Goal: Information Seeking & Learning: Learn about a topic

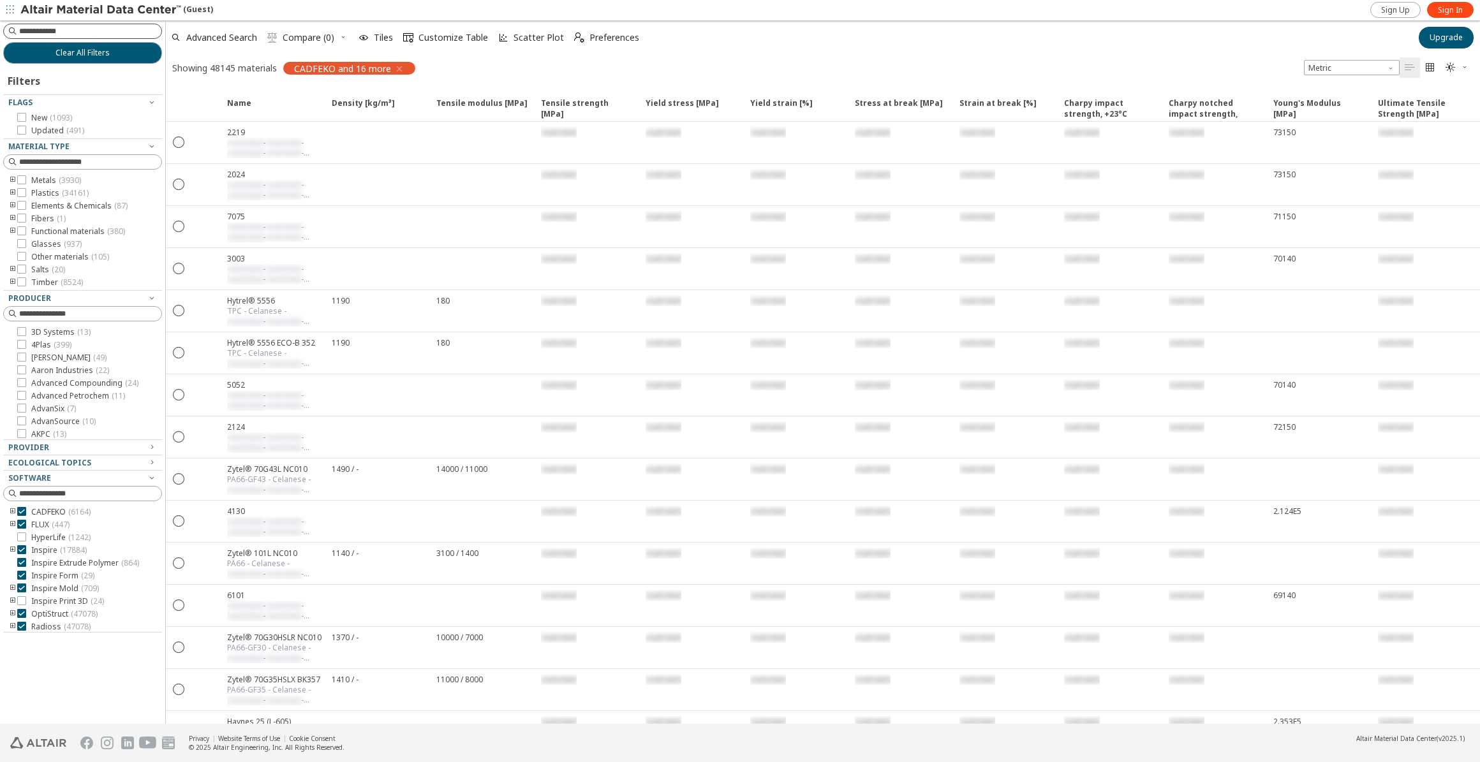
click at [28, 31] on input at bounding box center [90, 31] width 142 height 13
type input "********"
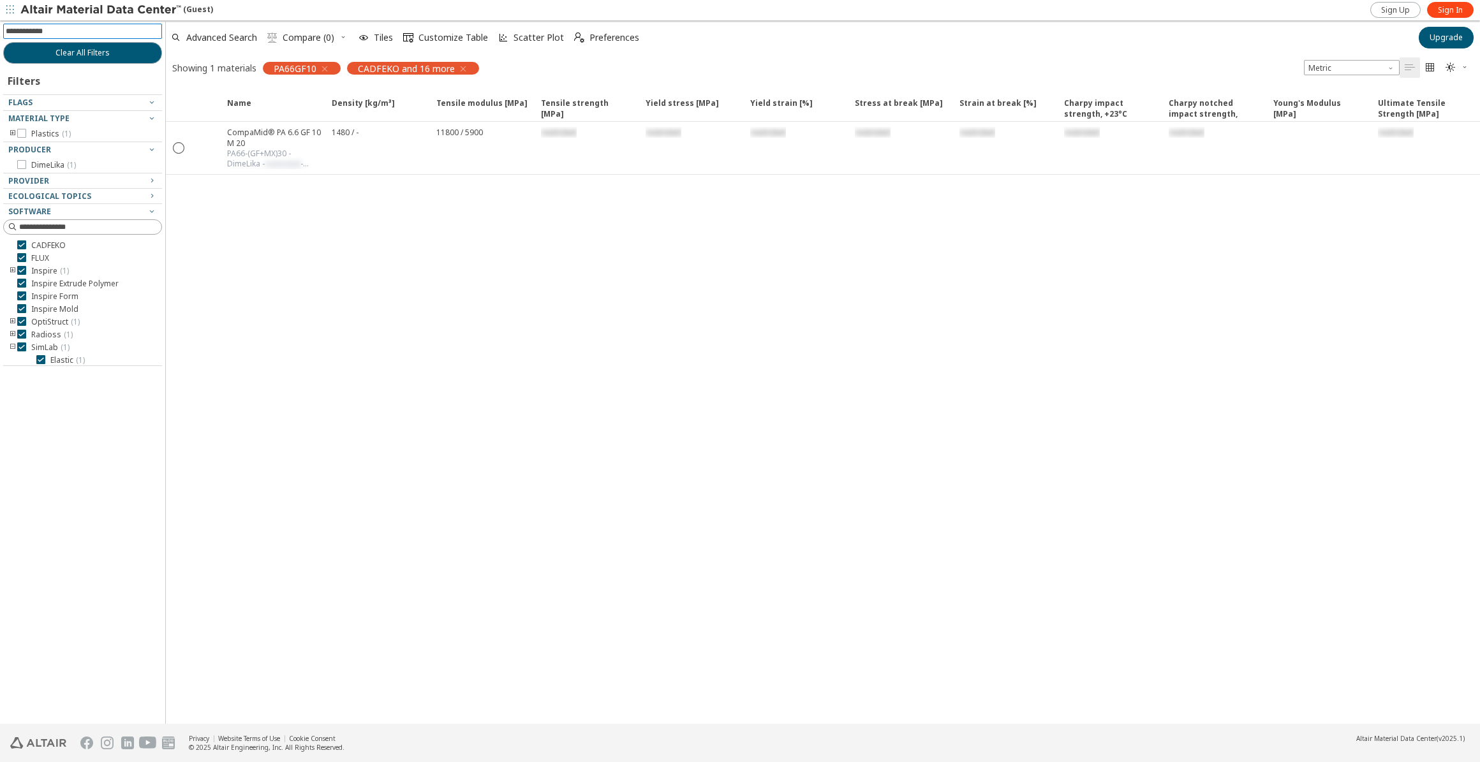
click at [75, 26] on input at bounding box center [84, 31] width 156 height 14
click at [325, 67] on icon "button" at bounding box center [325, 69] width 10 height 10
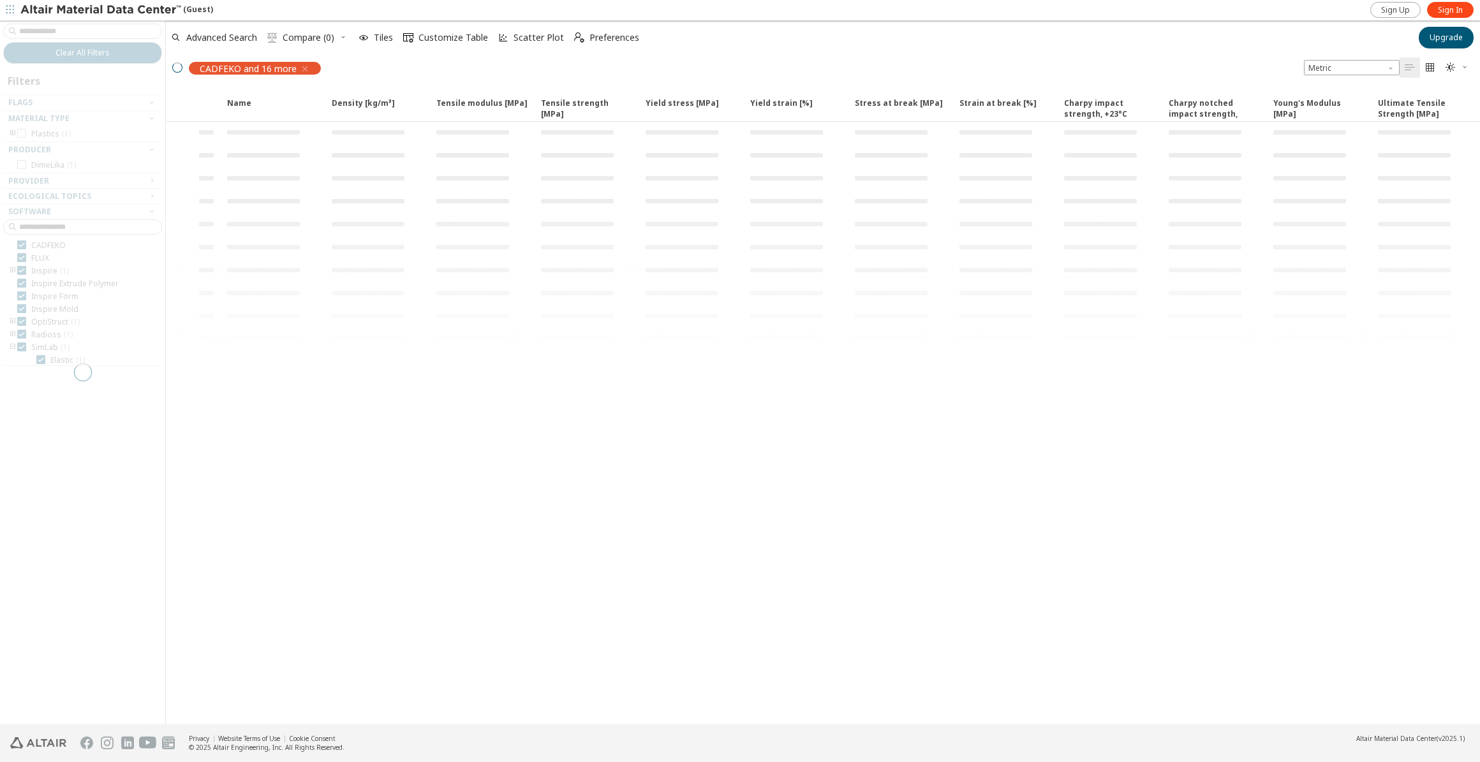
click at [59, 27] on div at bounding box center [82, 372] width 165 height 704
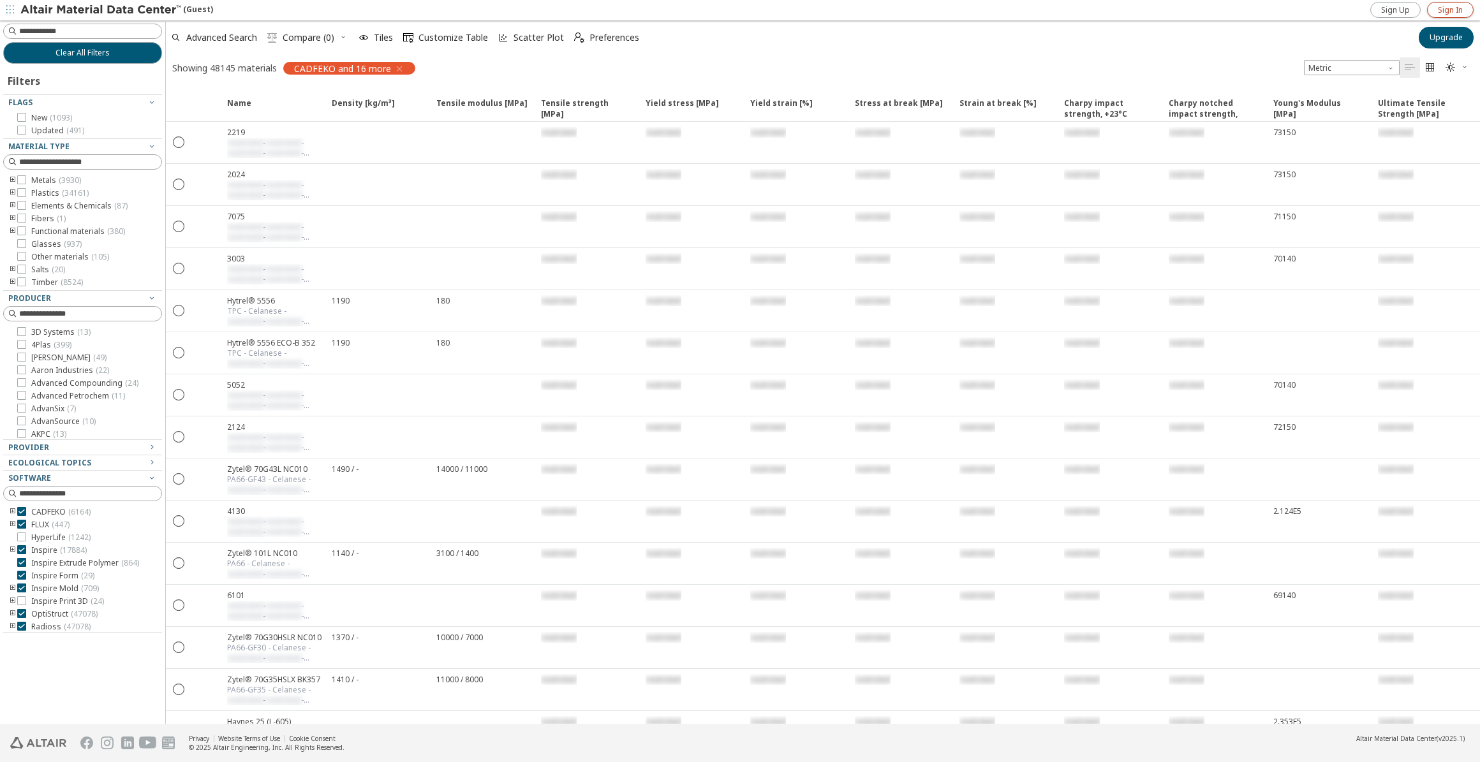
click at [1442, 9] on span "Sign In" at bounding box center [1450, 10] width 25 height 10
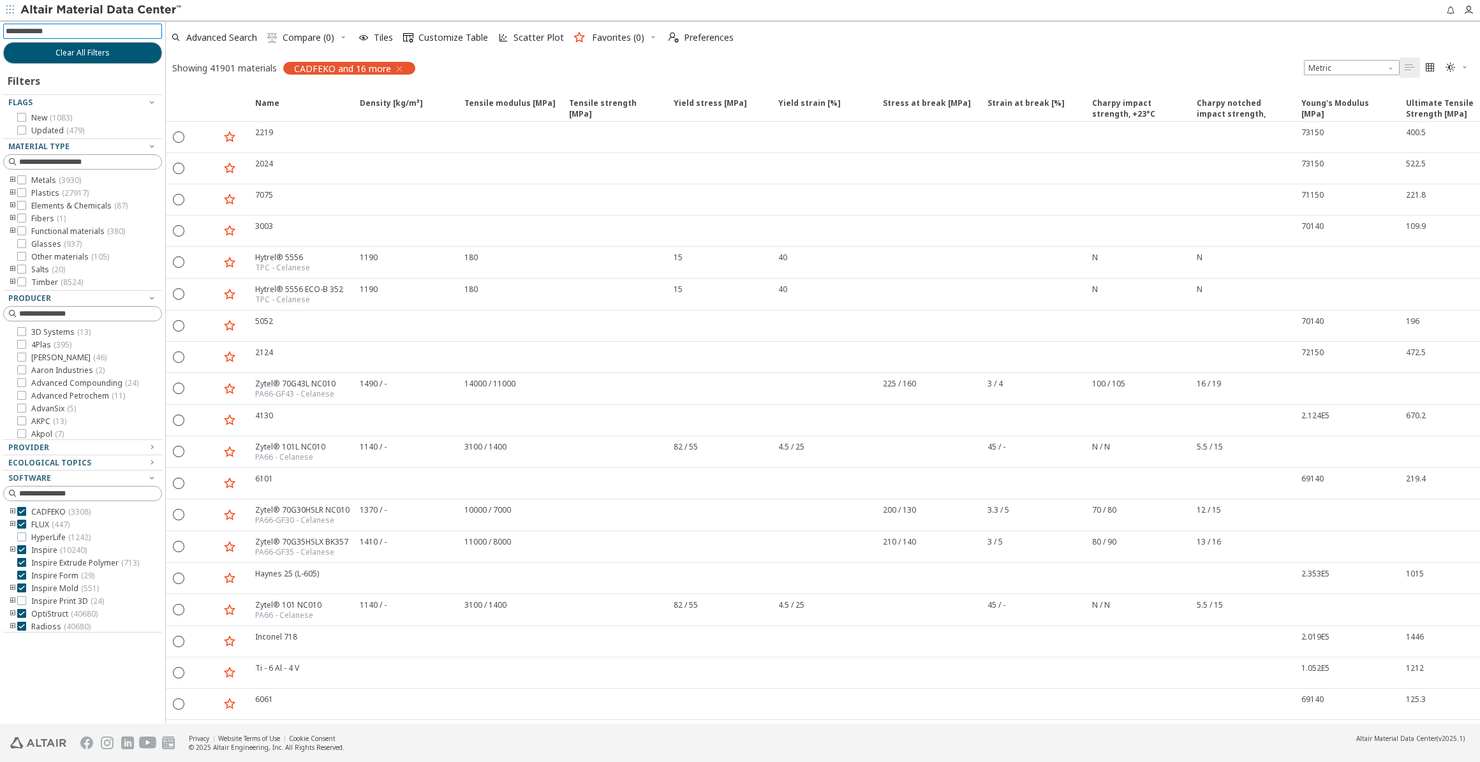
click at [38, 29] on input at bounding box center [84, 31] width 156 height 14
type input "********"
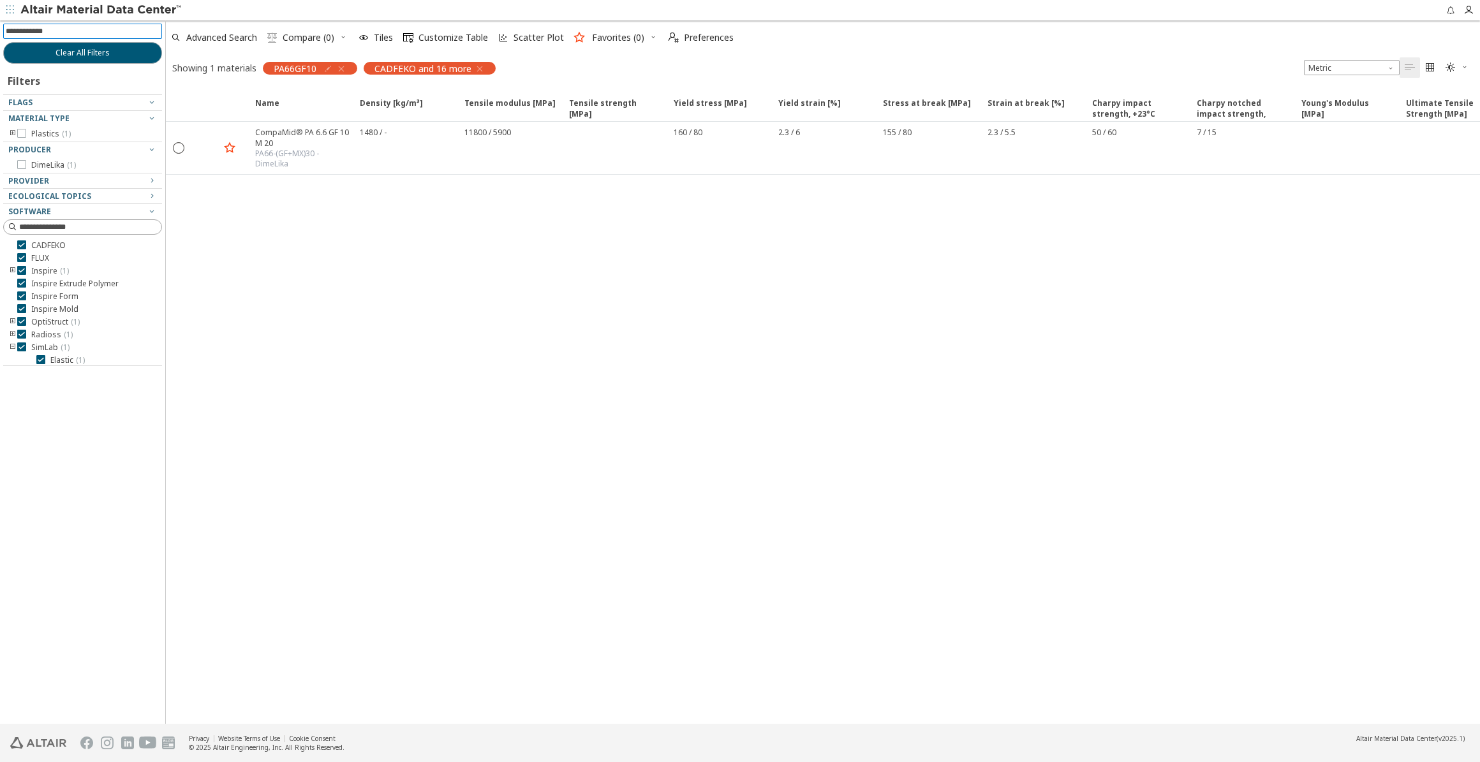
click at [66, 31] on input at bounding box center [84, 31] width 156 height 14
click at [344, 67] on icon "button" at bounding box center [341, 69] width 10 height 10
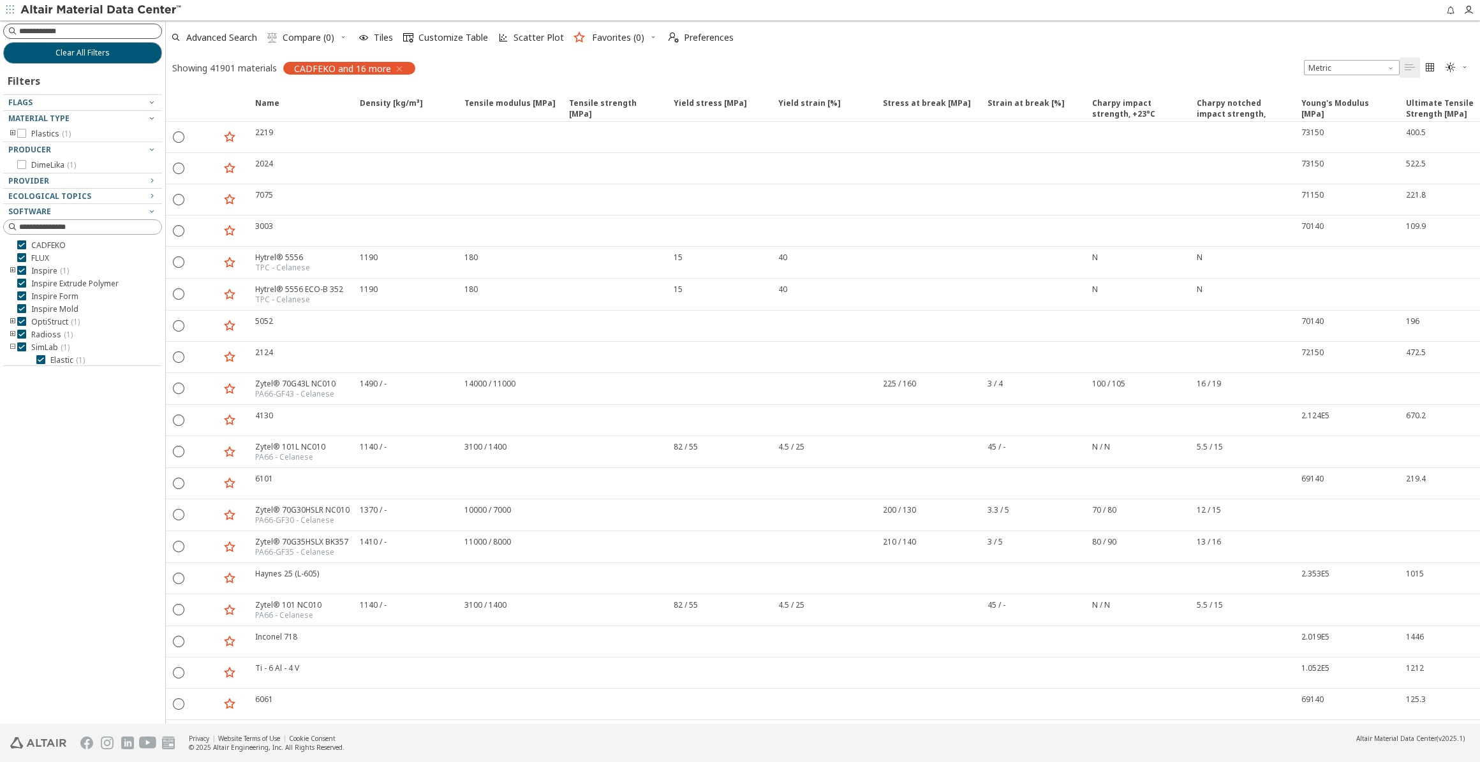
click at [89, 29] on input at bounding box center [90, 31] width 142 height 13
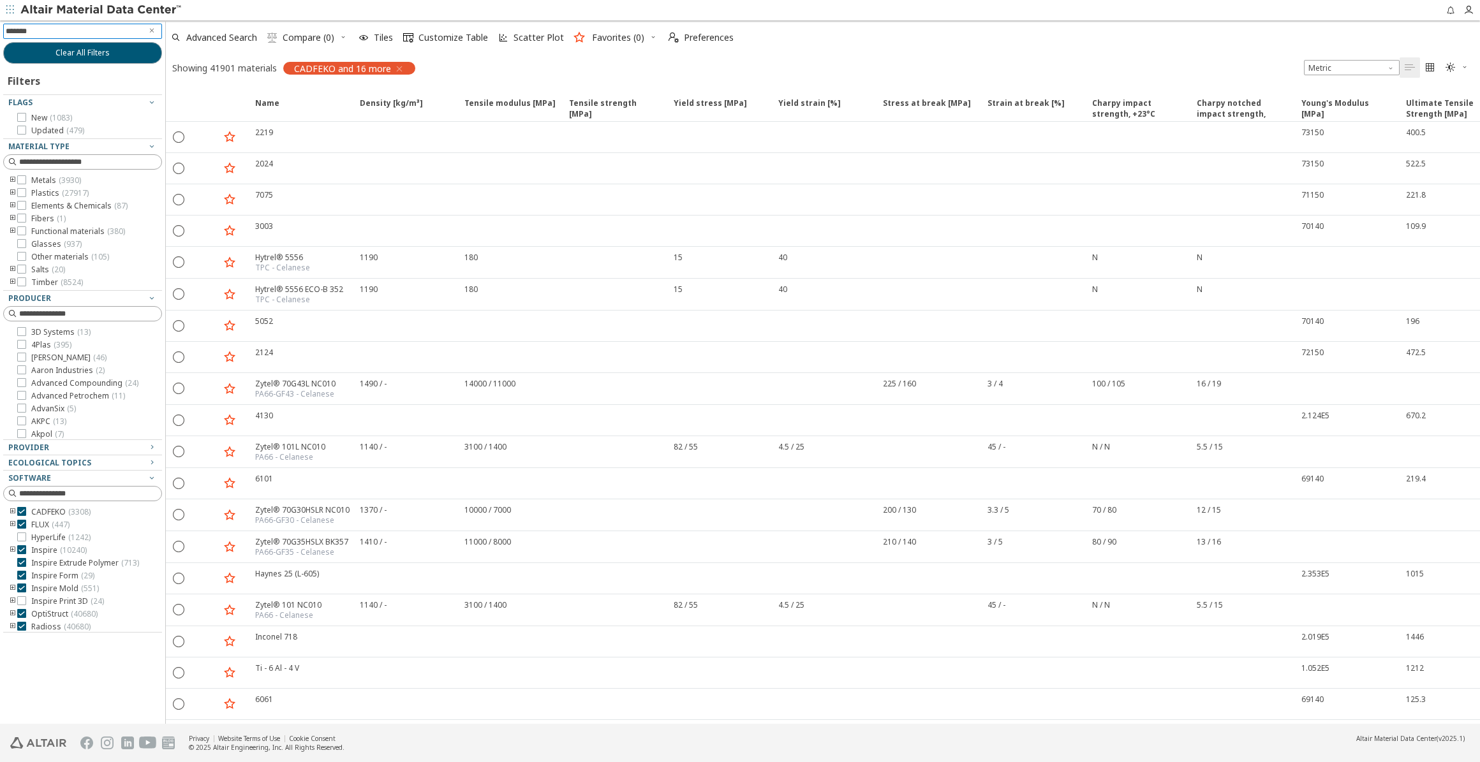
type input "********"
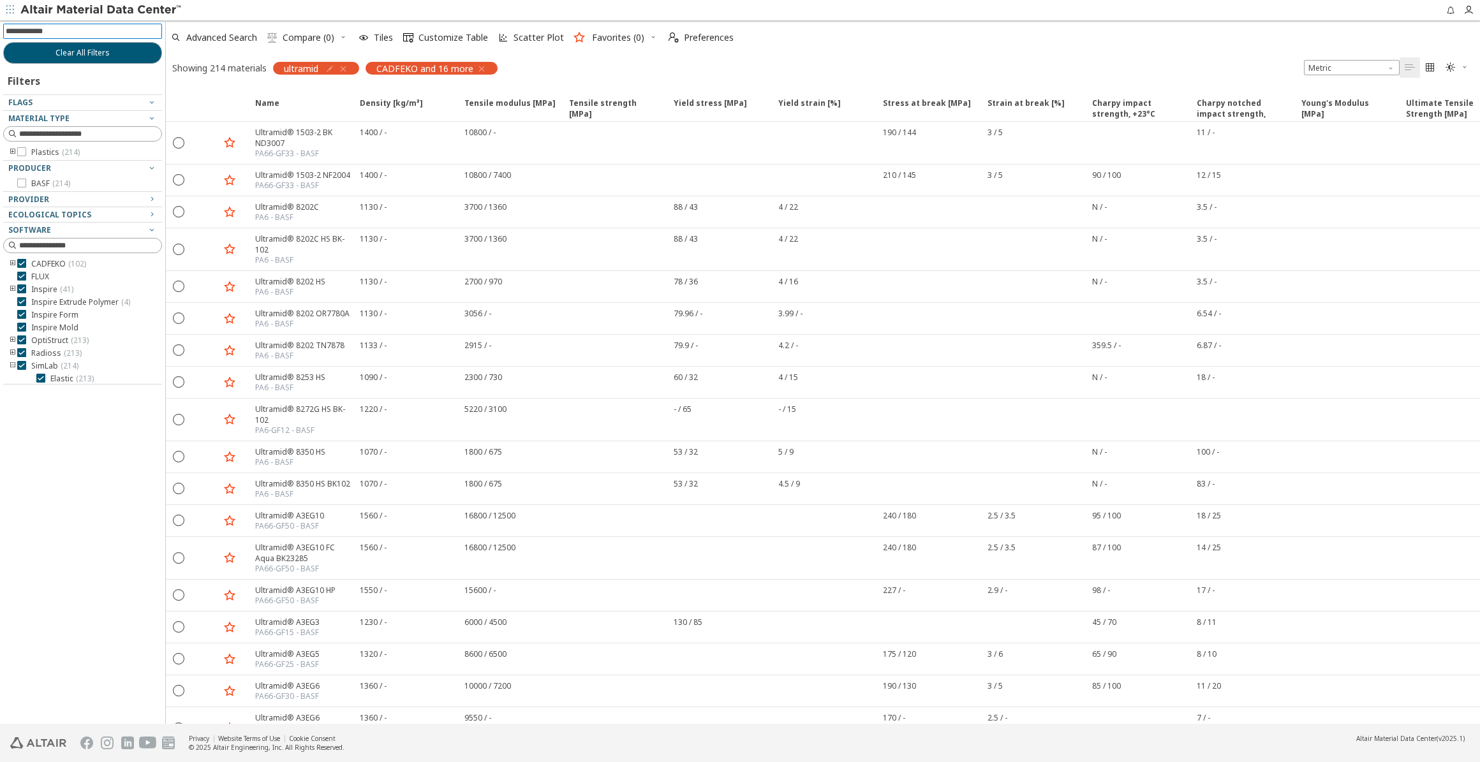
click at [26, 26] on input at bounding box center [84, 31] width 156 height 14
type input "****"
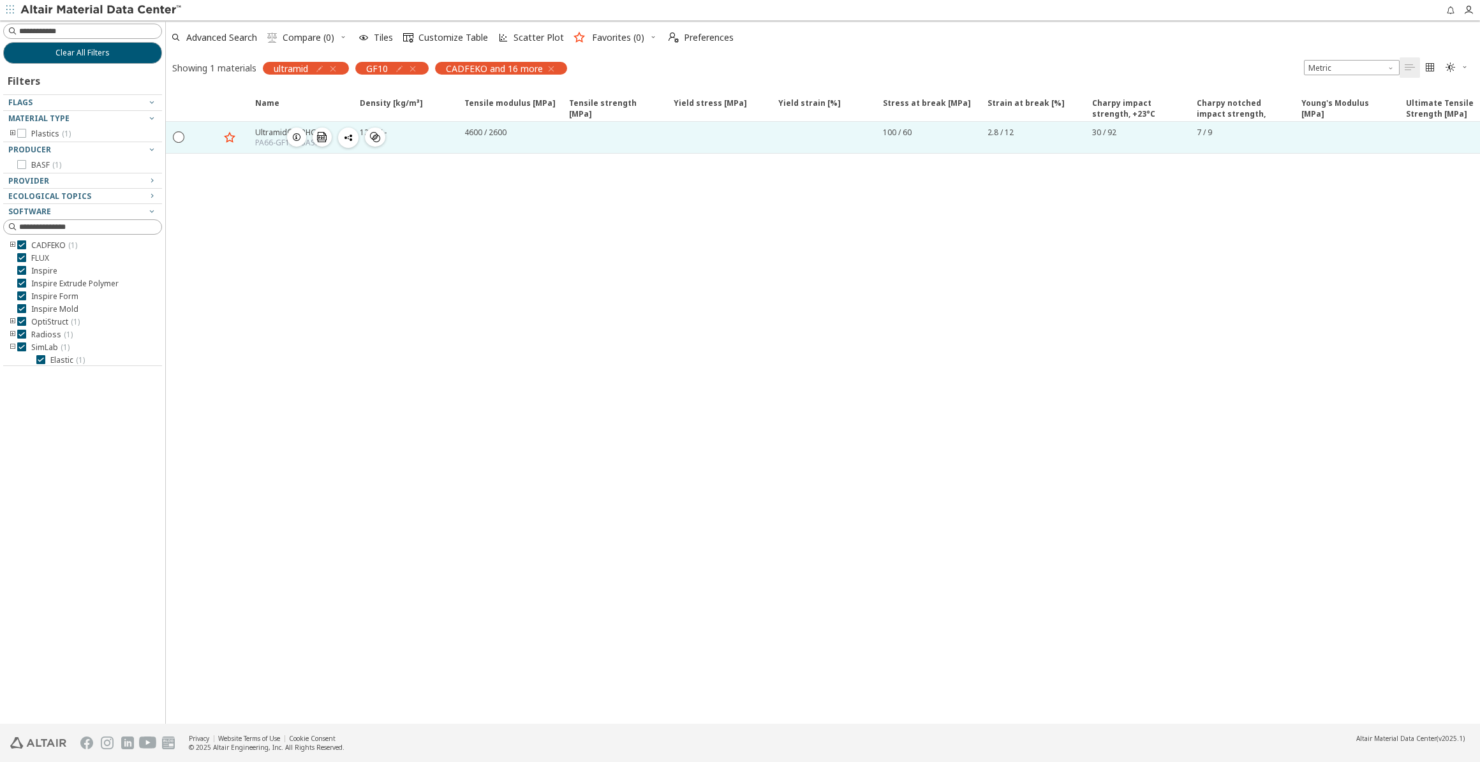
click at [262, 134] on div "Ultramid® A3HG2" at bounding box center [288, 132] width 66 height 11
click at [264, 135] on div "Ultramid® A3HG2" at bounding box center [288, 132] width 66 height 11
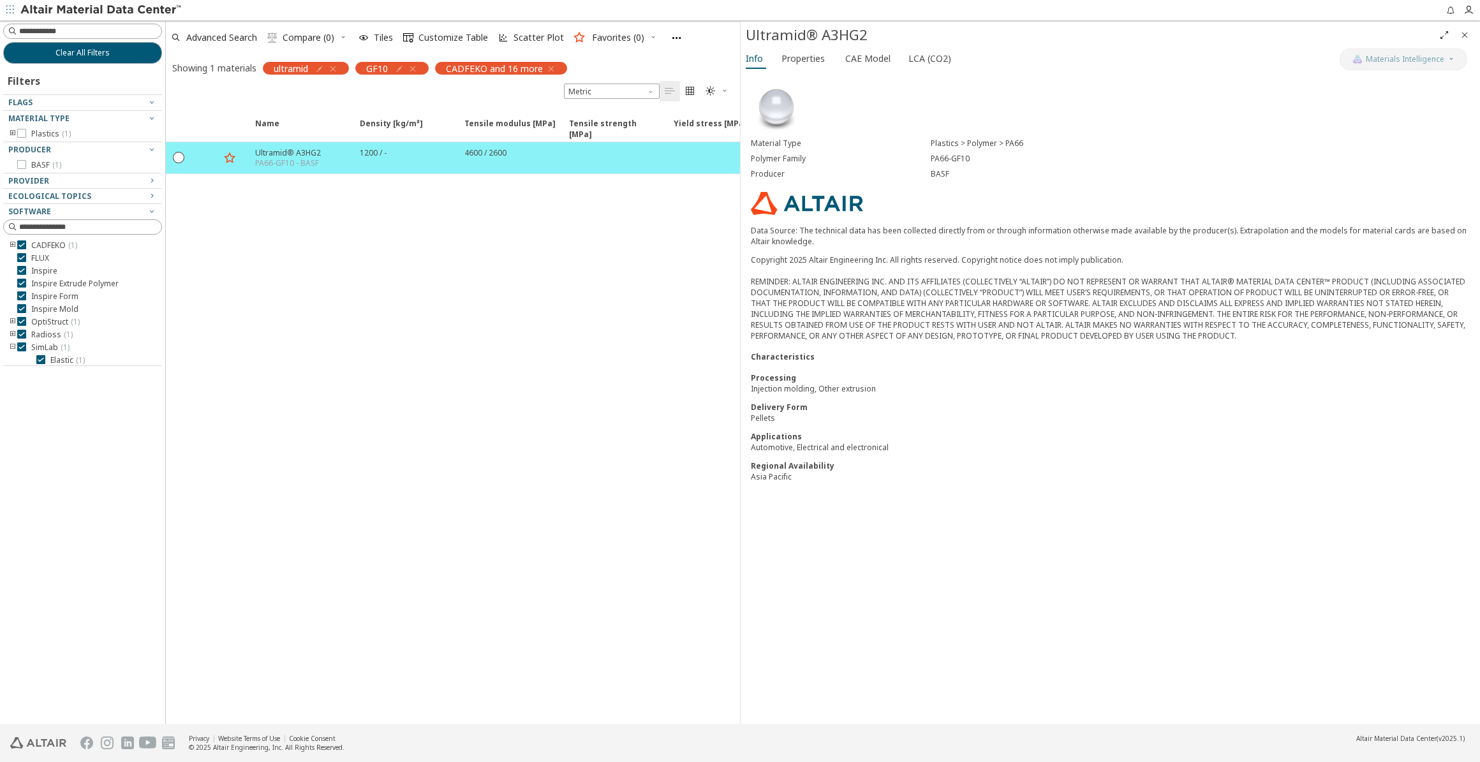
click at [413, 66] on icon "button" at bounding box center [413, 69] width 10 height 10
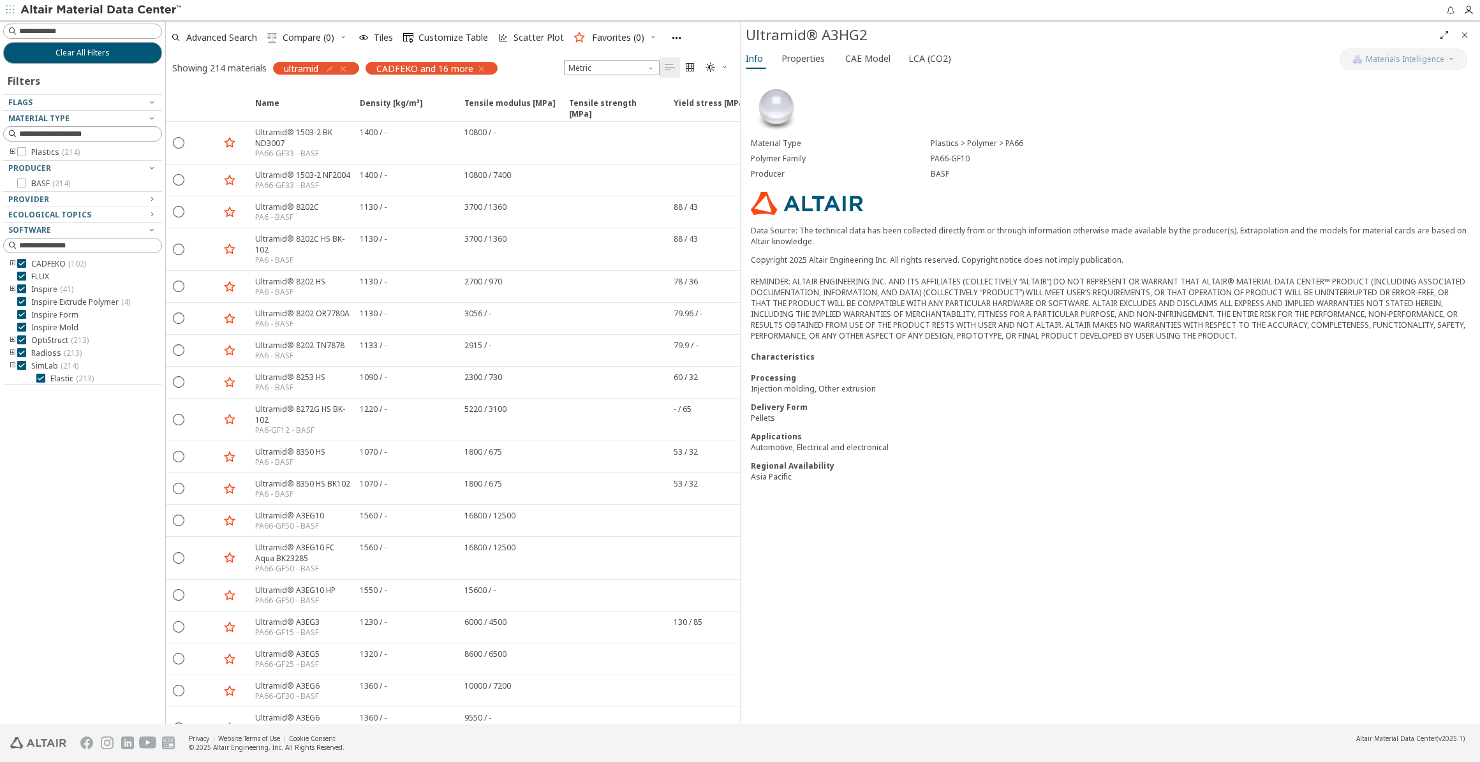
click at [345, 67] on icon "button" at bounding box center [343, 69] width 10 height 10
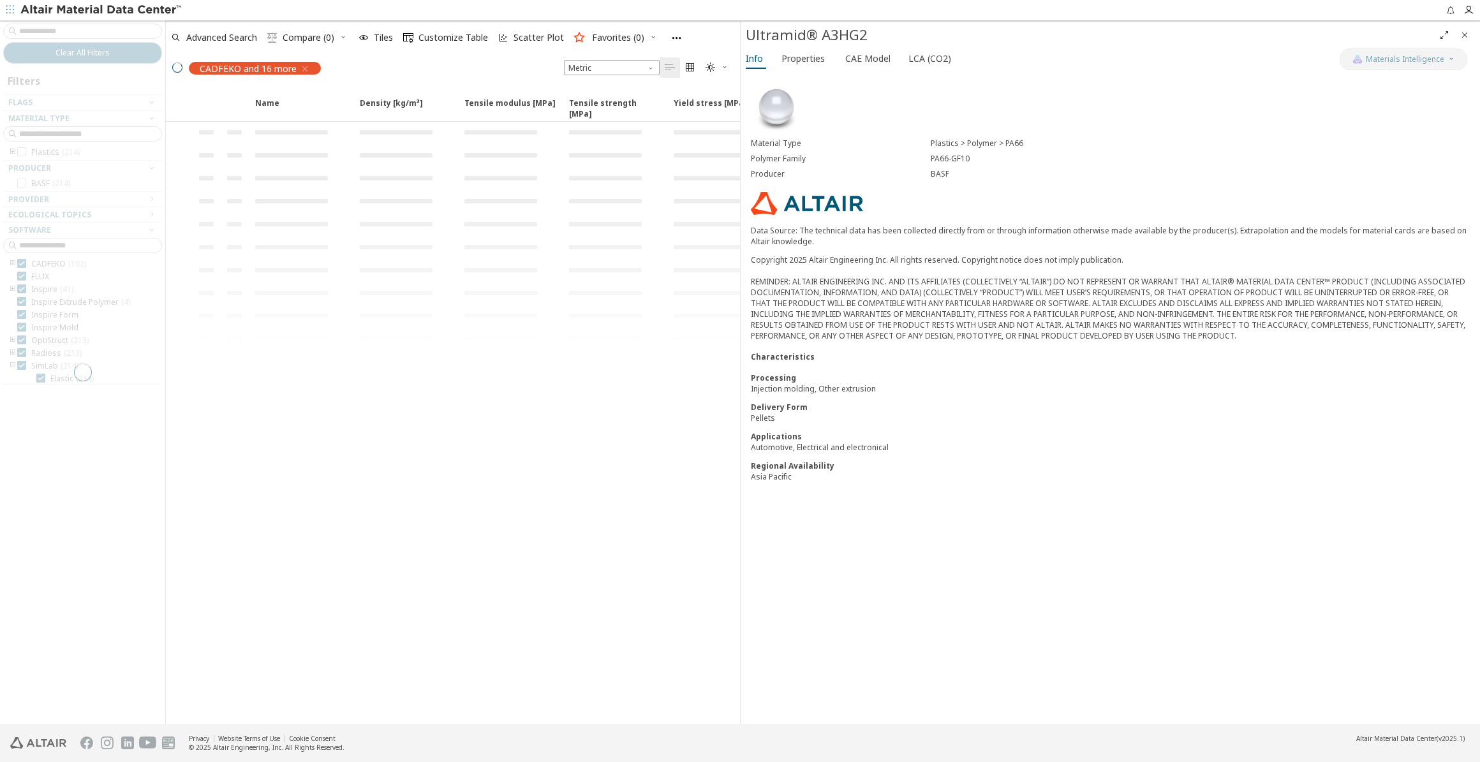
click at [90, 29] on div at bounding box center [82, 372] width 165 height 704
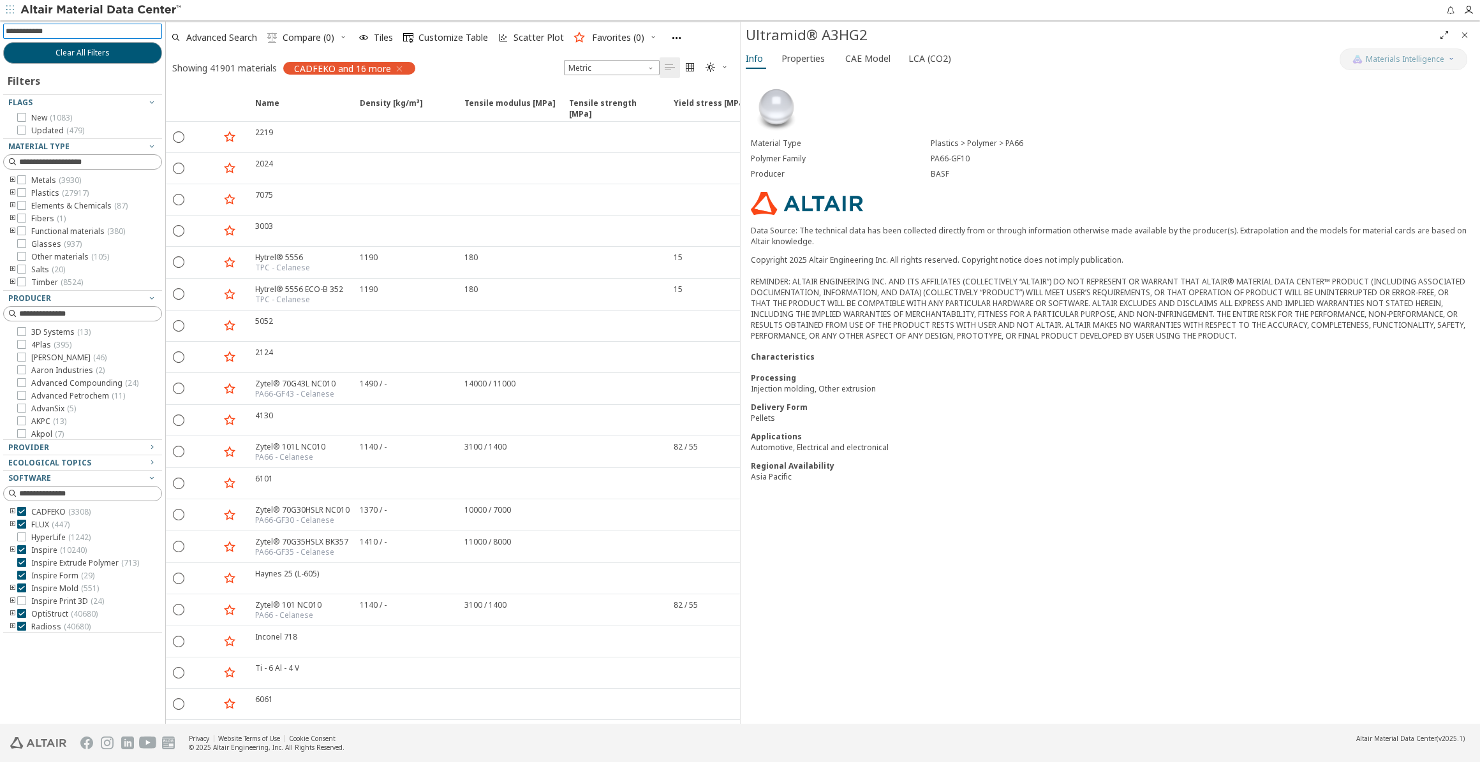
click at [90, 29] on input at bounding box center [84, 31] width 156 height 14
type input "****"
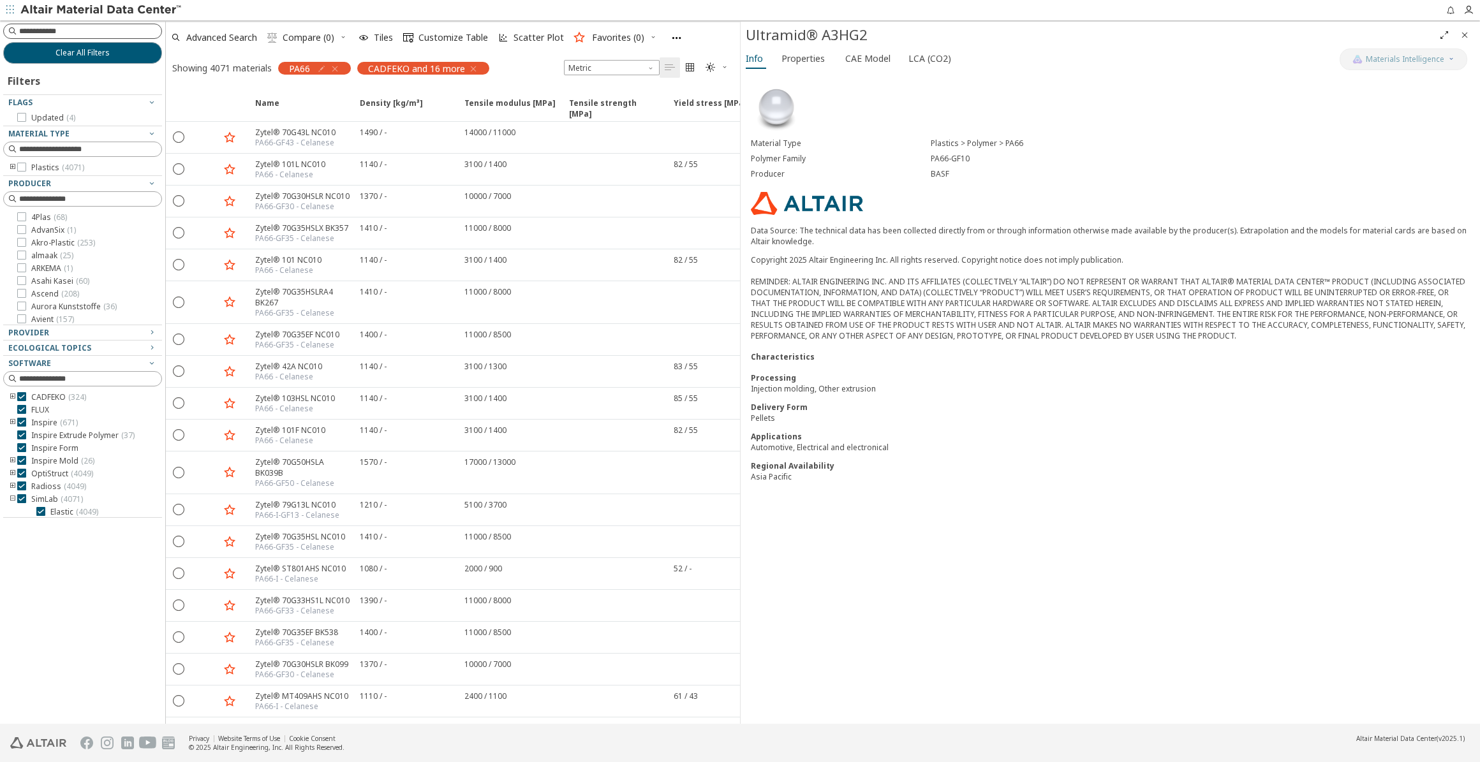
click at [96, 26] on input at bounding box center [90, 31] width 142 height 13
type input "****"
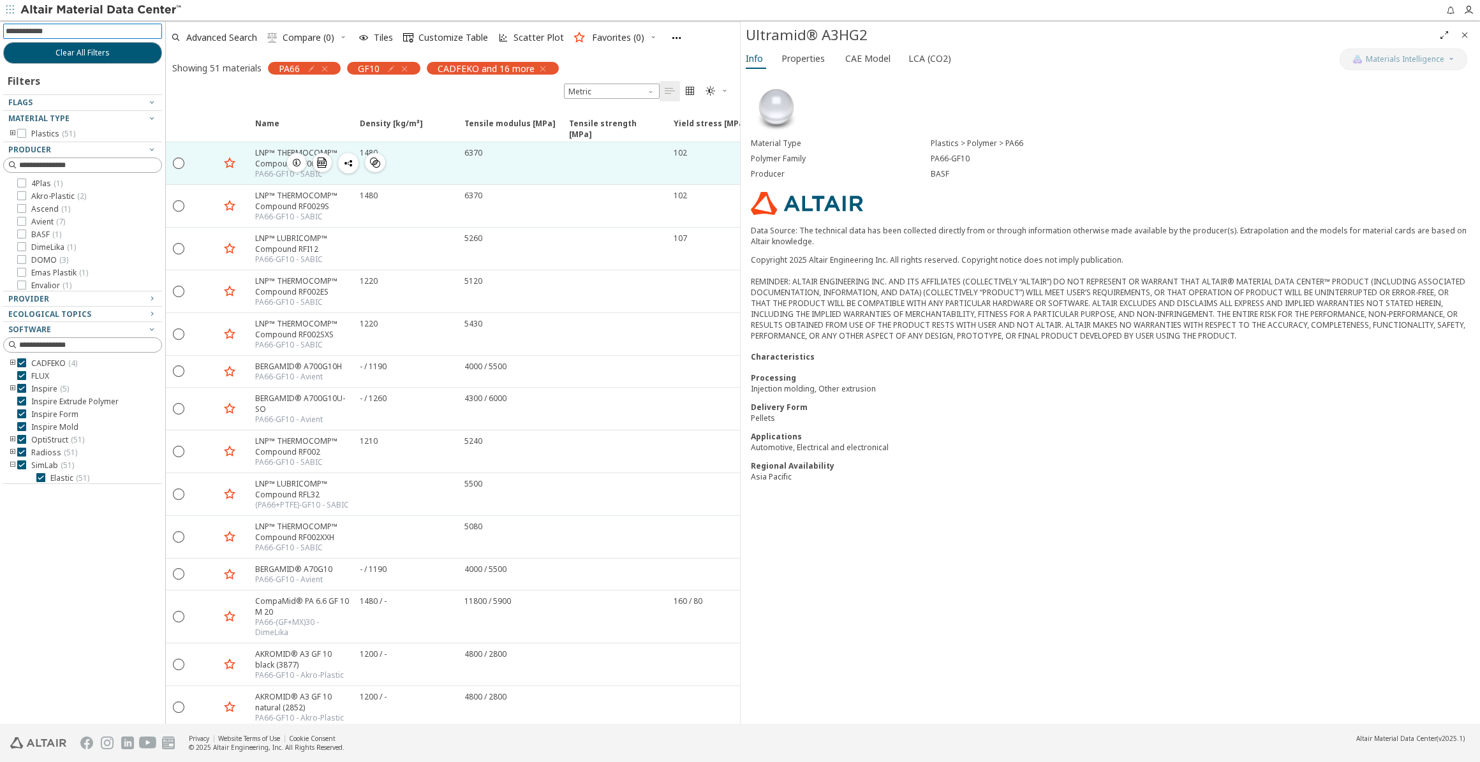
click at [258, 156] on div "LNP™ THERMOCOMP™ Compound RF0029" at bounding box center [303, 158] width 97 height 22
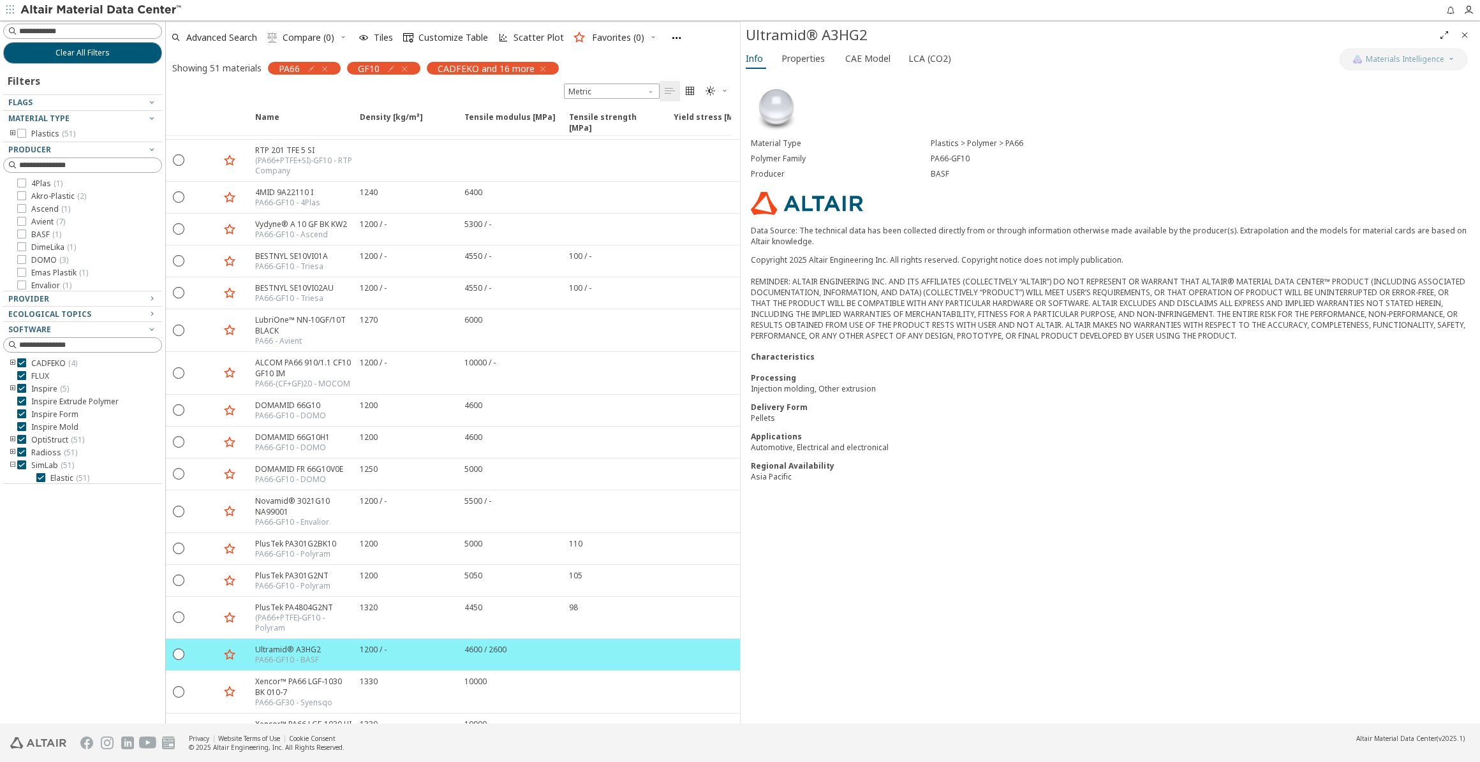
scroll to position [1372, 0]
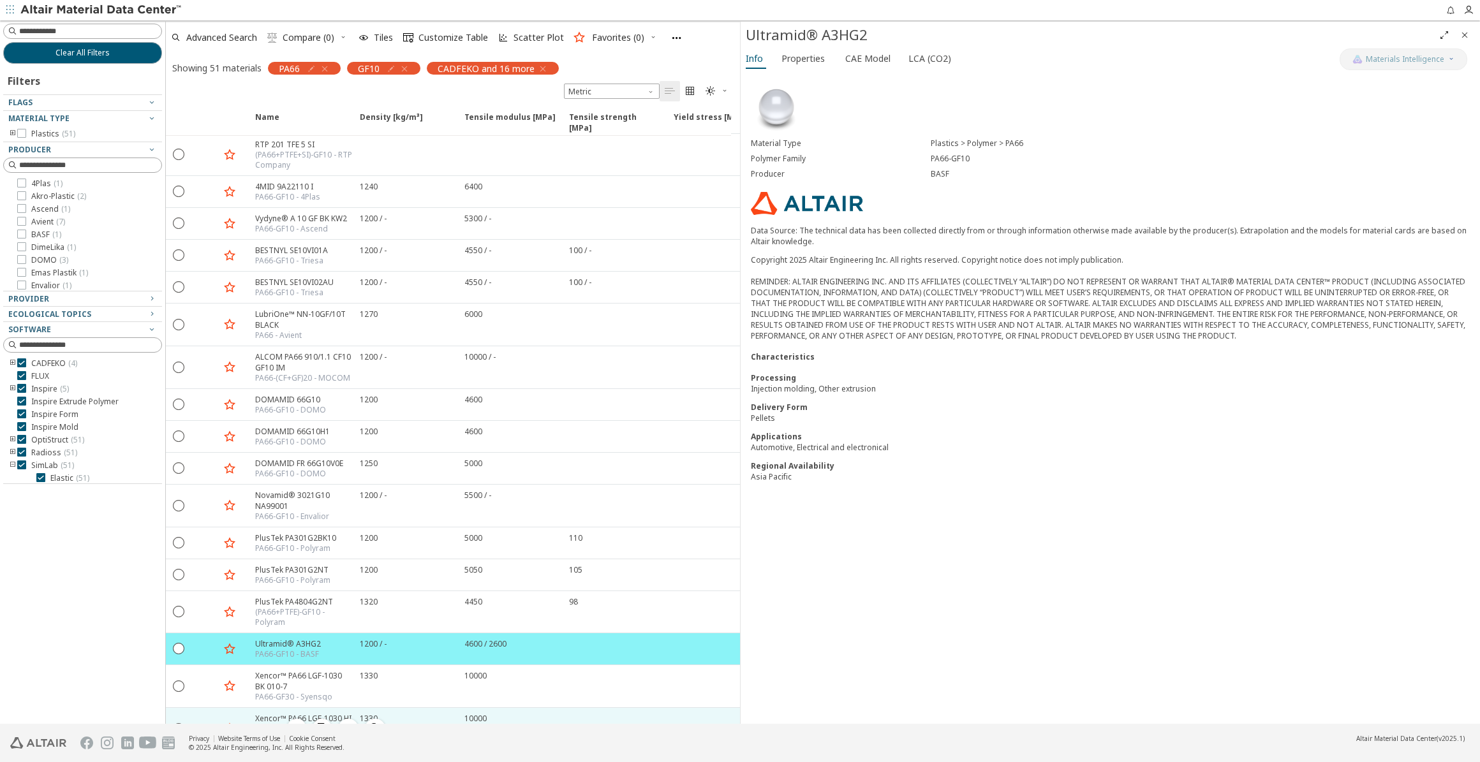
click at [279, 713] on div "Xencor™ PA66 LGF-1030 HI NT-7" at bounding box center [303, 724] width 97 height 22
click at [274, 713] on div "Xencor™ PA66 LGF-1030 HI NT-7" at bounding box center [303, 724] width 97 height 22
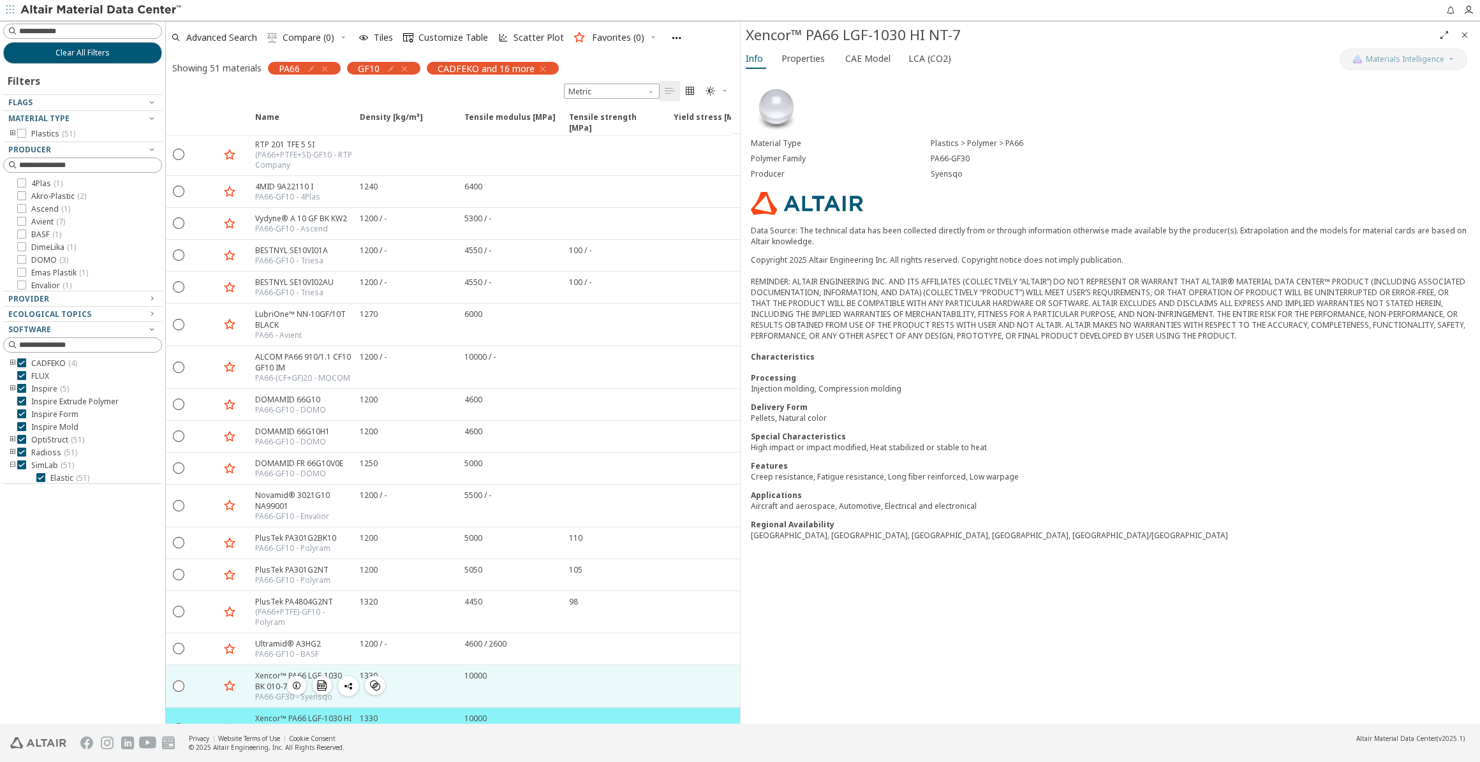
click at [294, 681] on icon "button" at bounding box center [296, 686] width 10 height 10
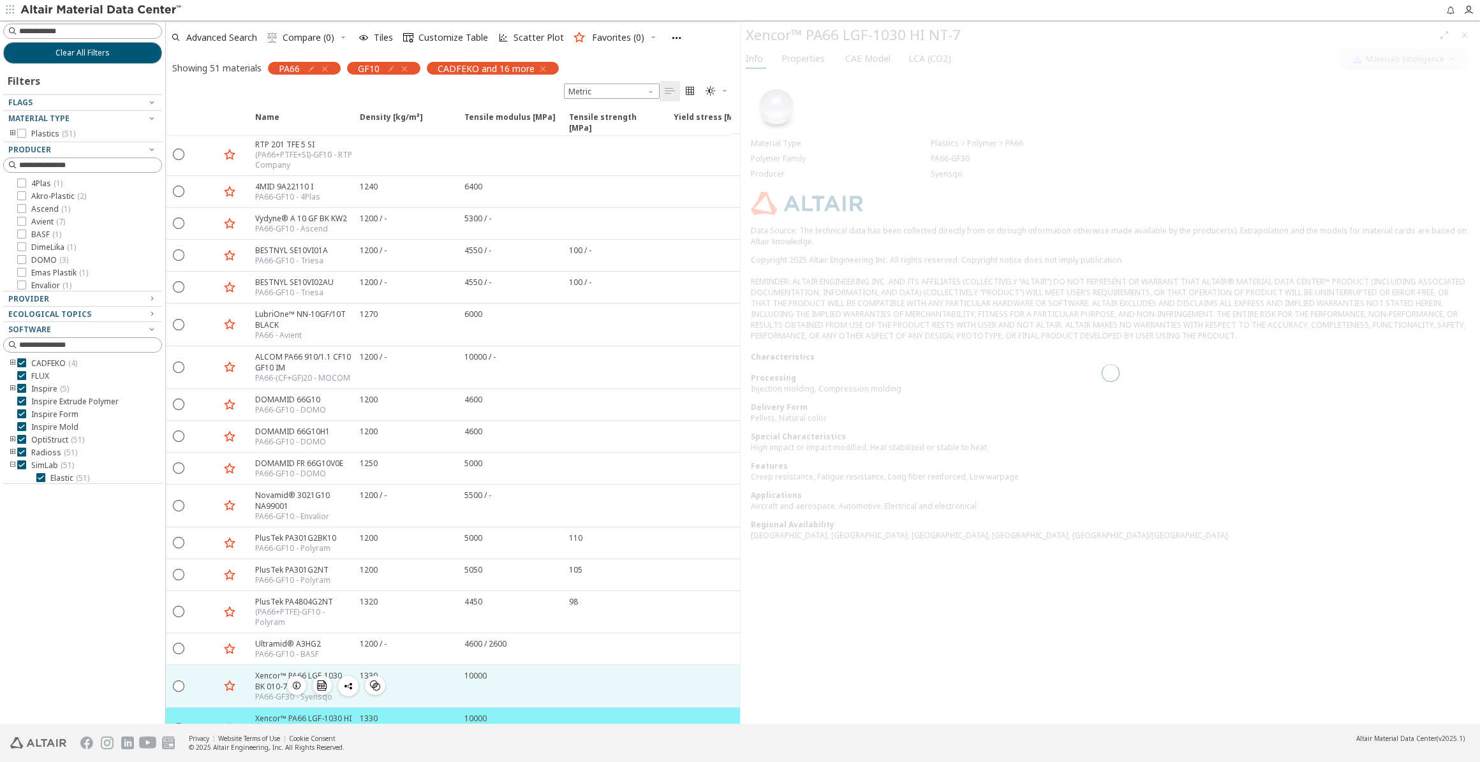
click at [262, 670] on div "Xencor™ PA66 LGF-1030 BK 010-7" at bounding box center [303, 681] width 97 height 22
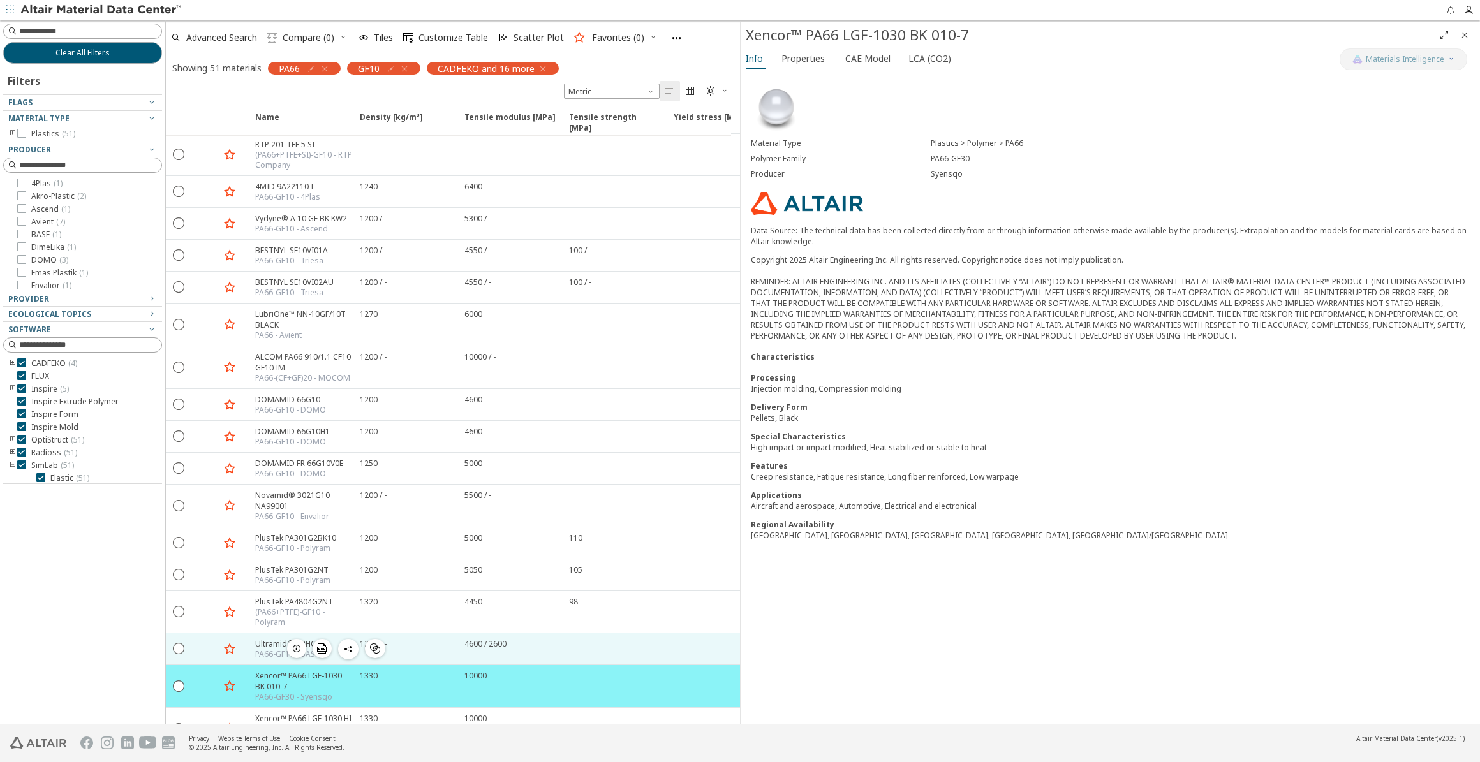
click at [263, 649] on div "PA66-GF10 - BASF" at bounding box center [288, 654] width 66 height 10
click at [262, 638] on div "Ultramid® A3HG2" at bounding box center [288, 643] width 66 height 11
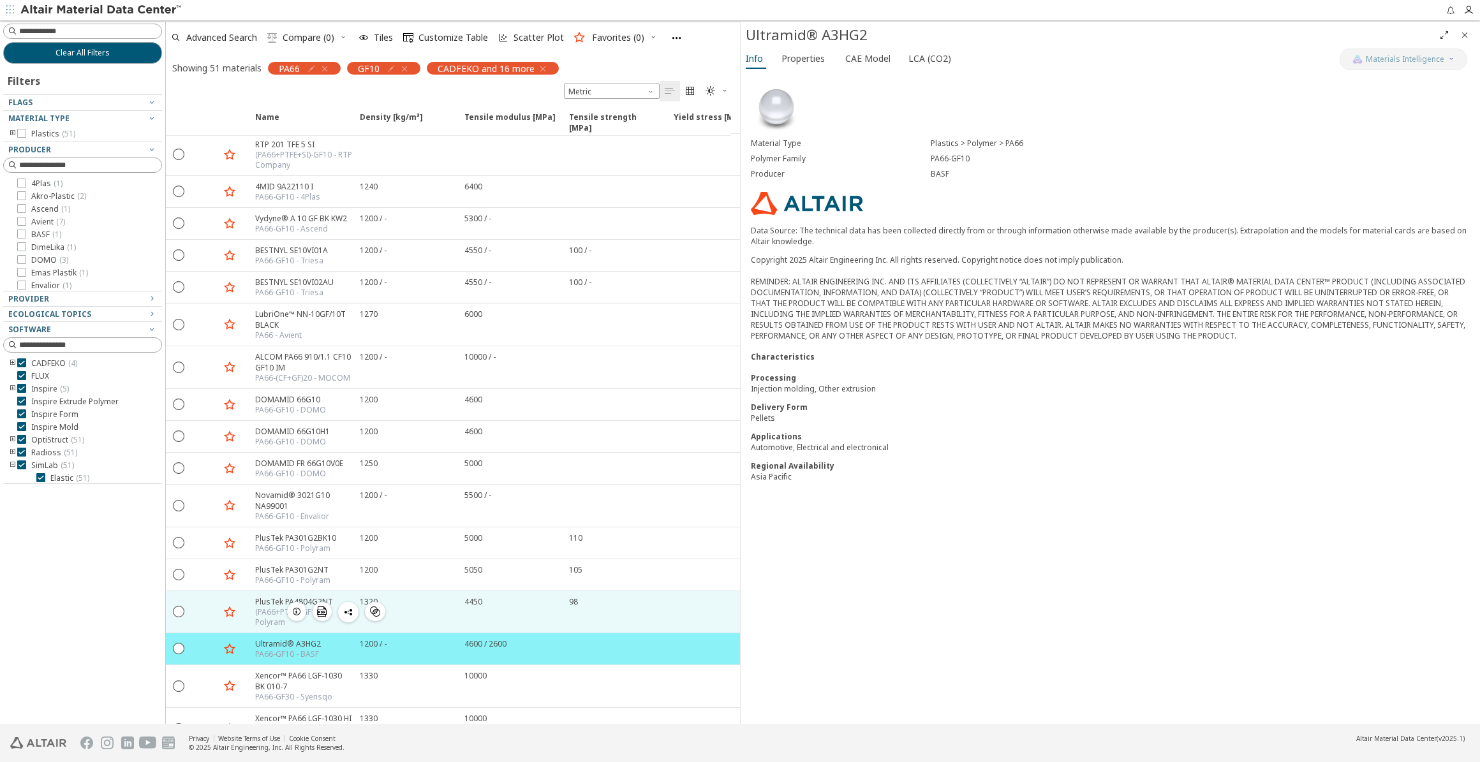
click at [264, 607] on div "(PA66+PTFE)-GF10 - Polyram" at bounding box center [303, 617] width 97 height 20
click at [262, 607] on div "(PA66+PTFE)-GF10 - Polyram" at bounding box center [303, 617] width 97 height 20
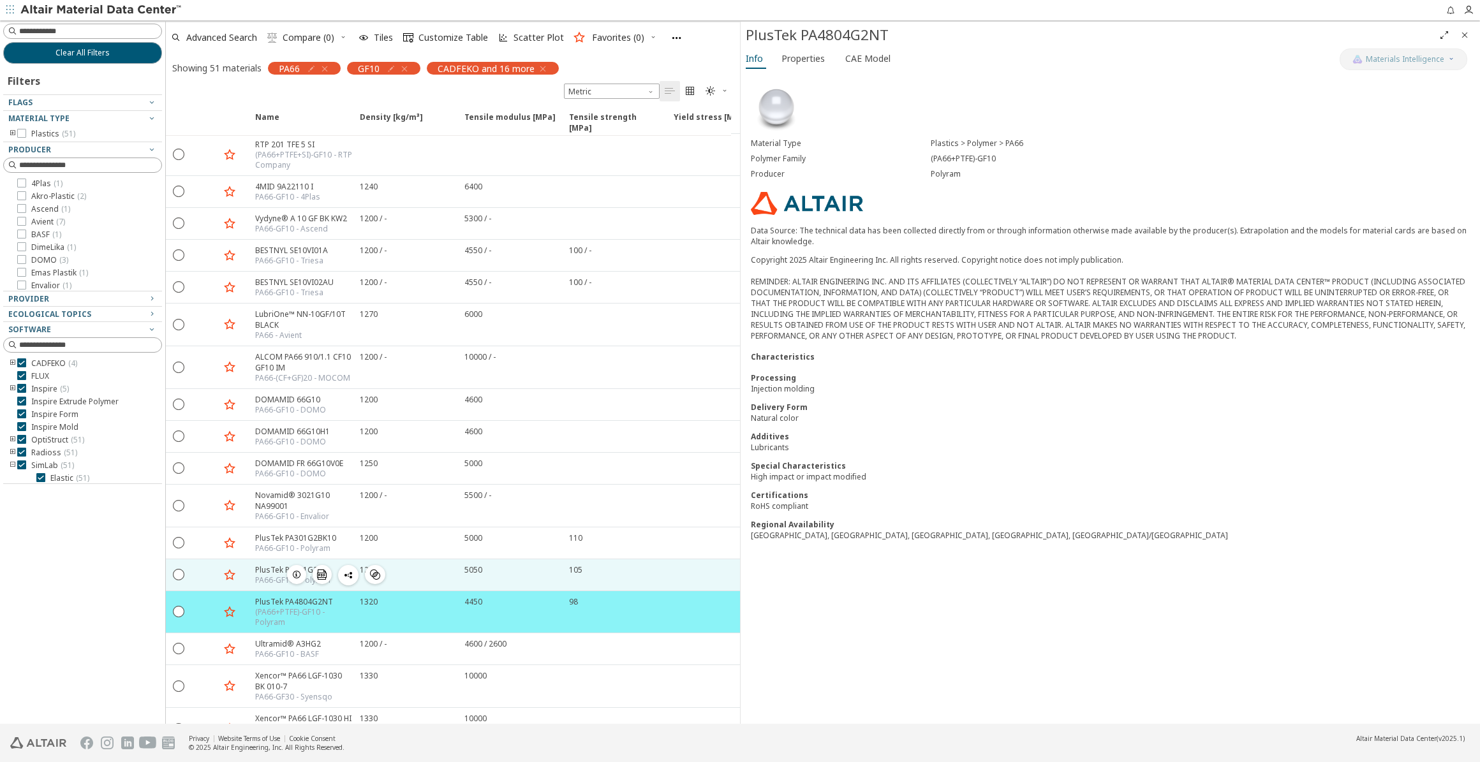
click at [263, 575] on div "PA66-GF10 - Polyram" at bounding box center [292, 580] width 75 height 10
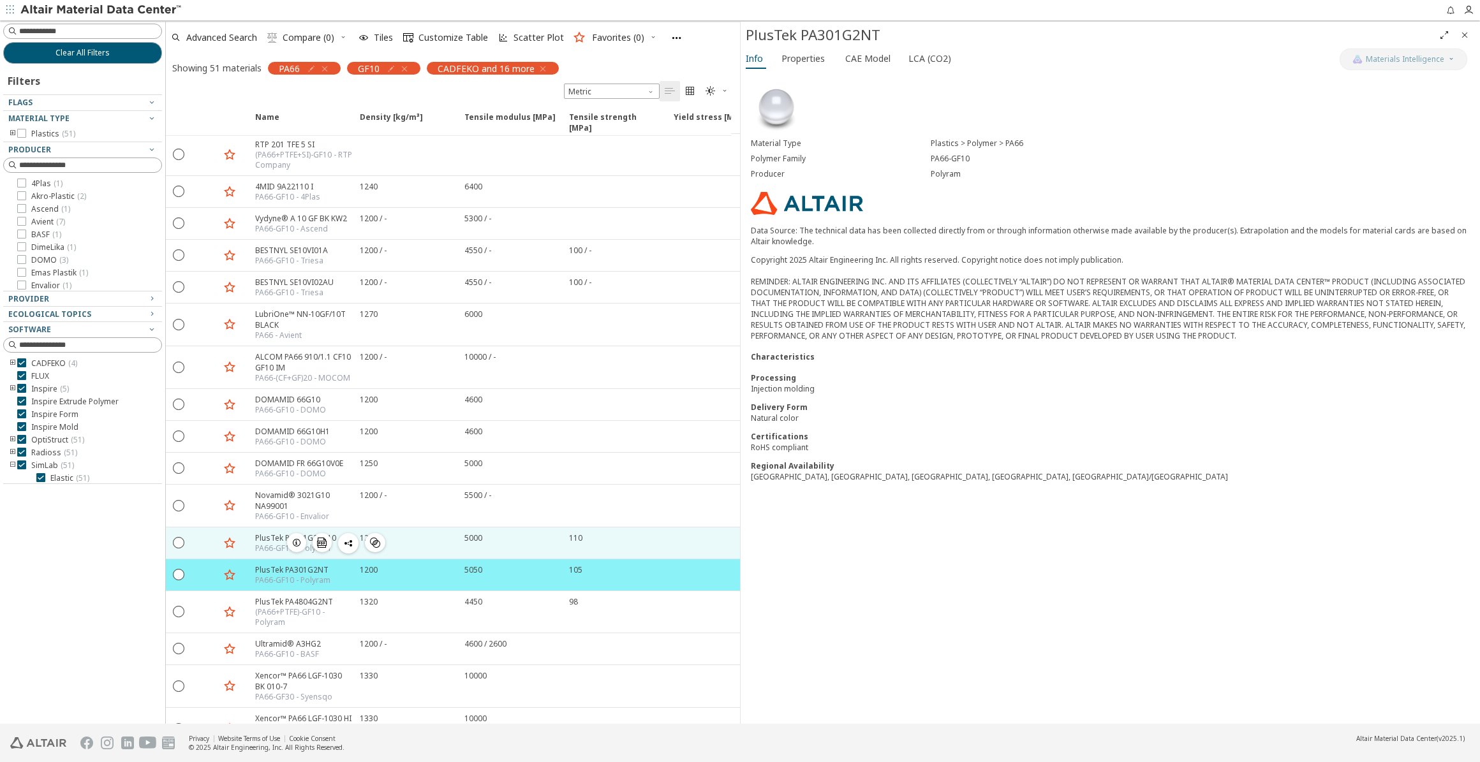
click at [265, 533] on div "PlusTek PA301G2BK10" at bounding box center [295, 538] width 81 height 11
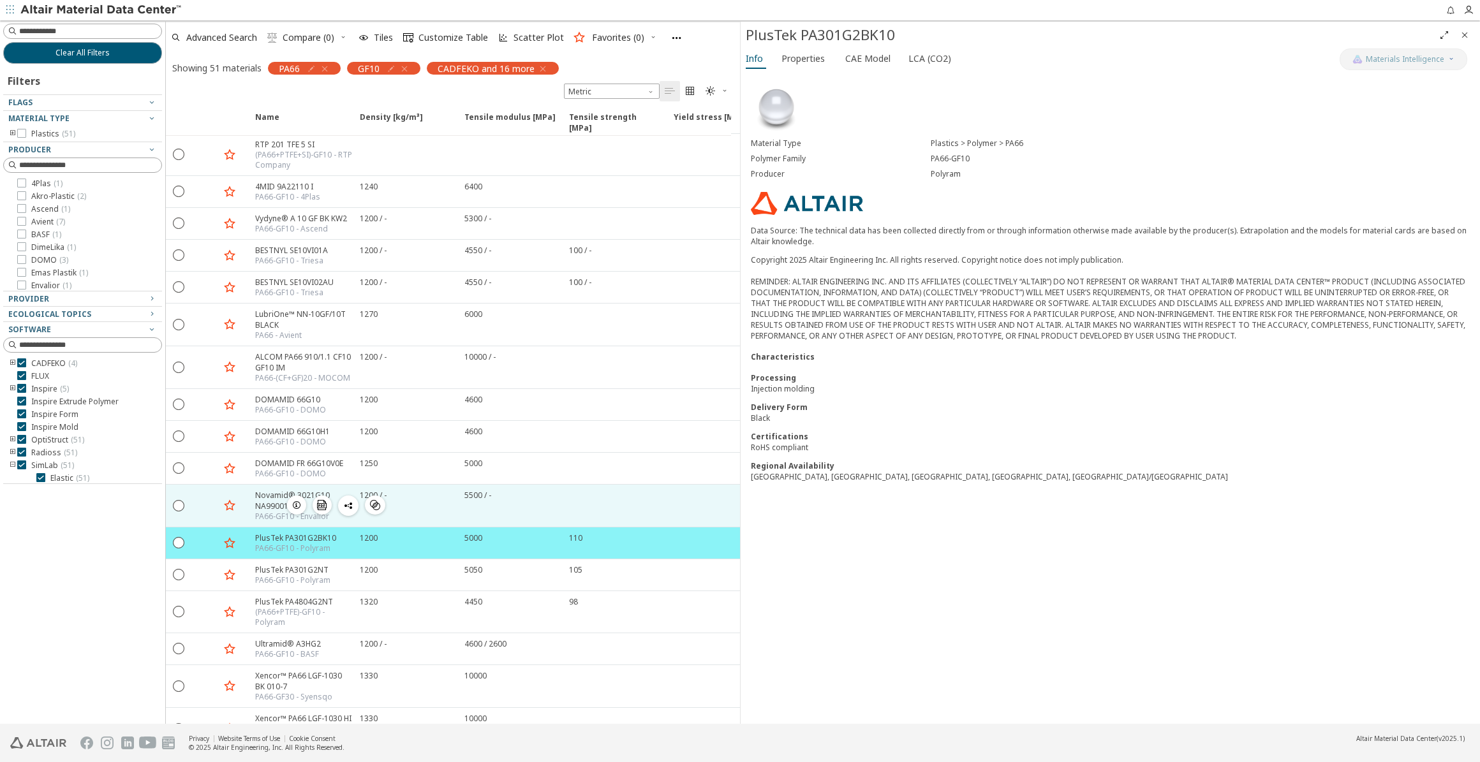
click at [267, 490] on div "Novamid® 3021G10 NA99001" at bounding box center [303, 501] width 97 height 22
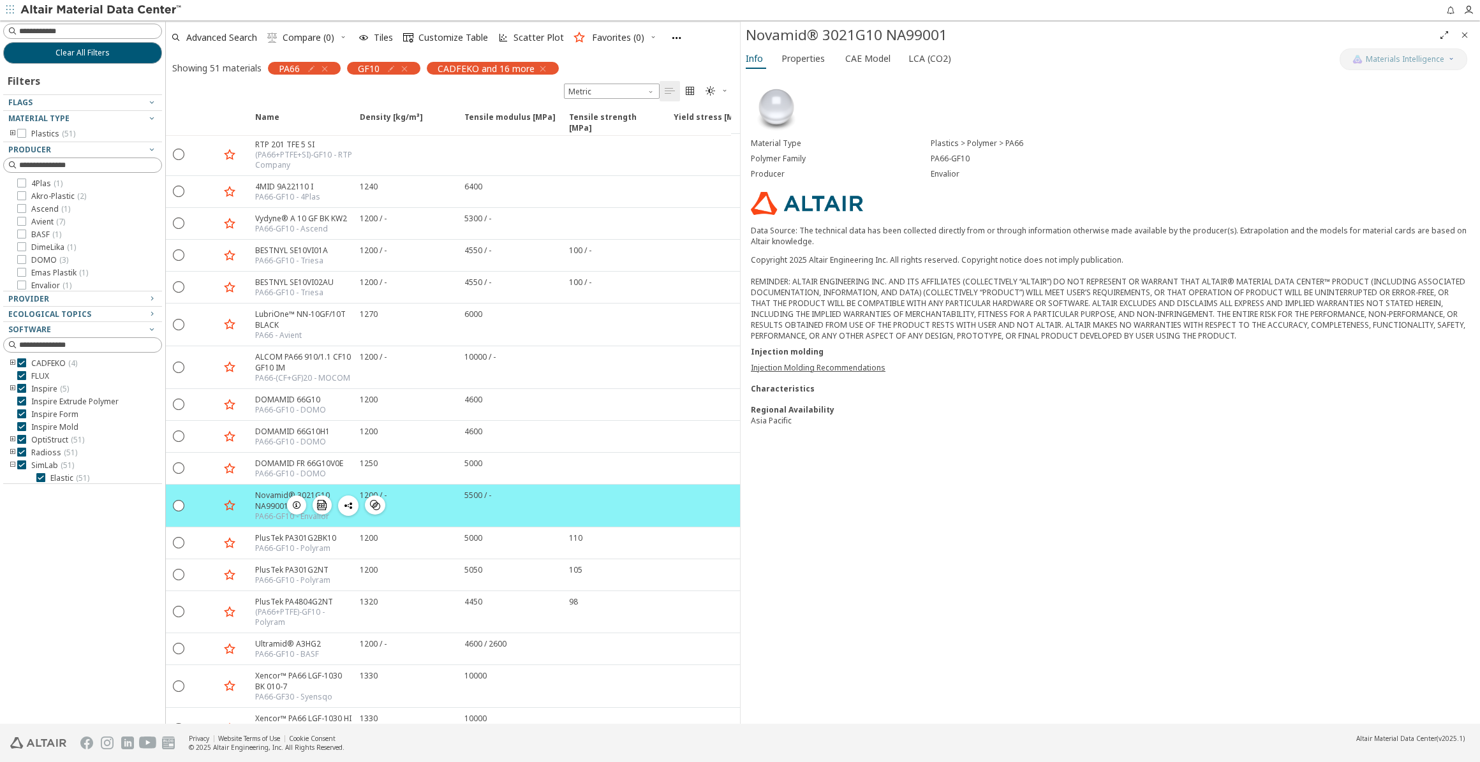
click at [262, 490] on div "Novamid® 3021G10 NA99001" at bounding box center [303, 501] width 97 height 22
drag, startPoint x: 325, startPoint y: 67, endPoint x: 397, endPoint y: 74, distance: 72.4
click at [325, 67] on icon "button" at bounding box center [325, 69] width 10 height 10
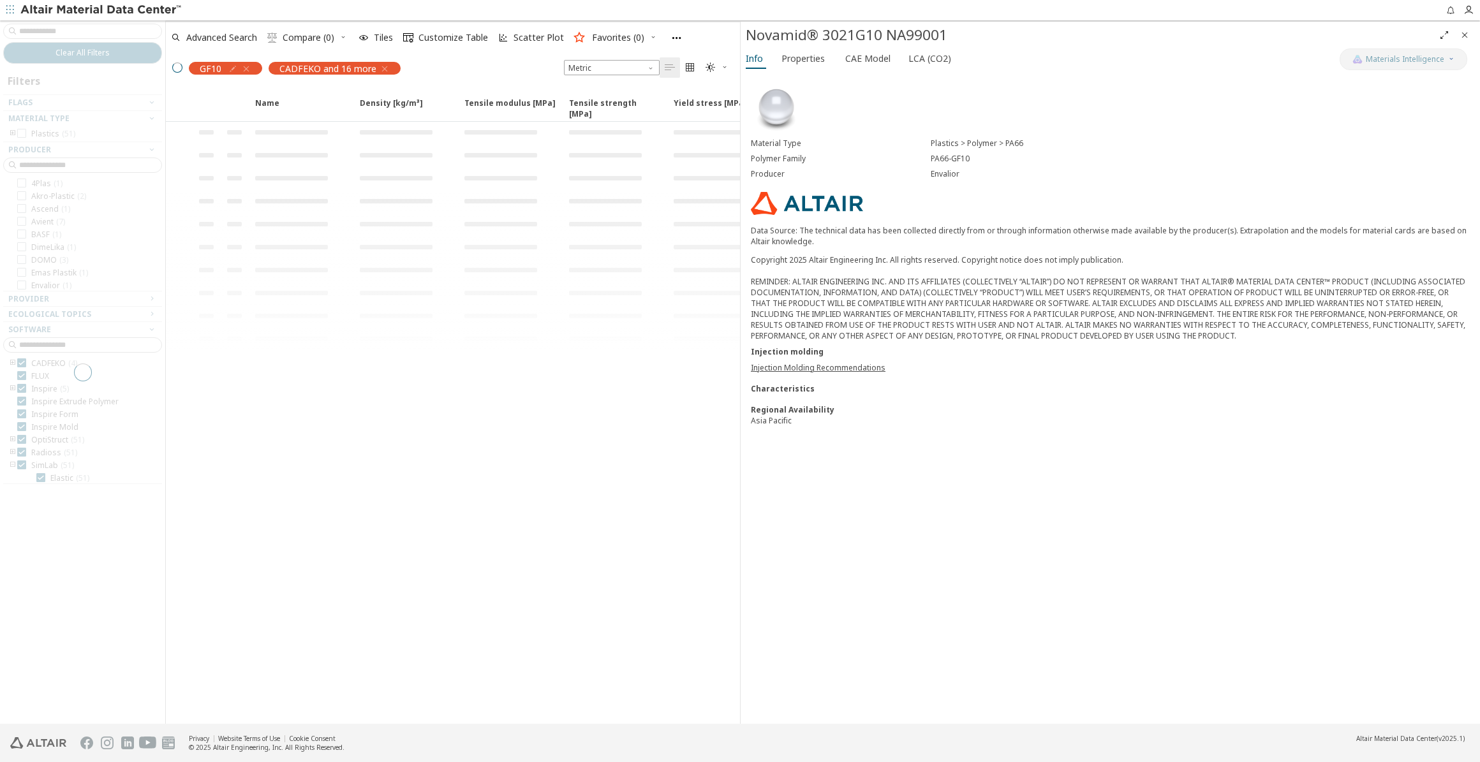
click at [251, 66] on div "GF10" at bounding box center [225, 68] width 73 height 13
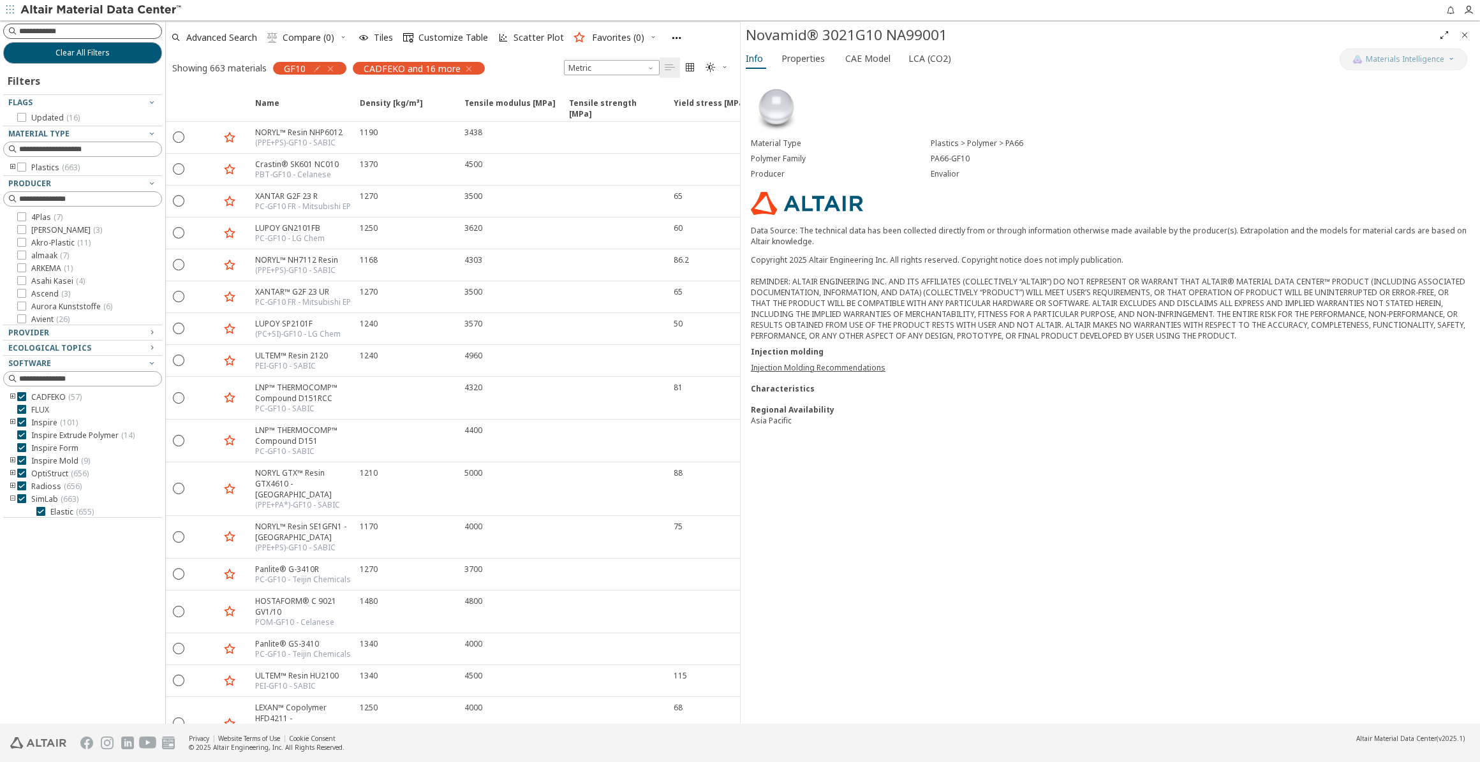
click at [63, 27] on input at bounding box center [90, 31] width 142 height 13
type input "********"
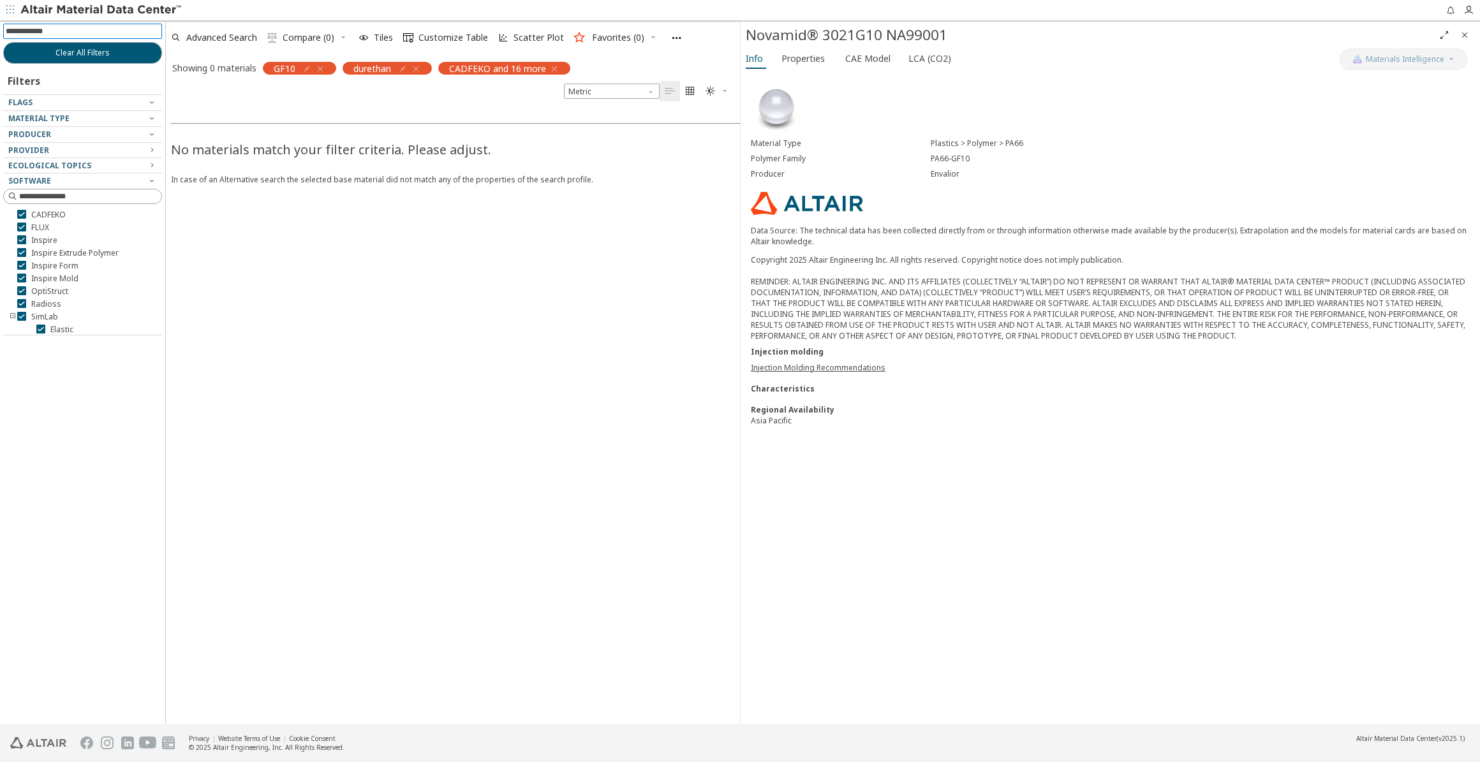
click at [323, 67] on icon "button" at bounding box center [320, 69] width 10 height 10
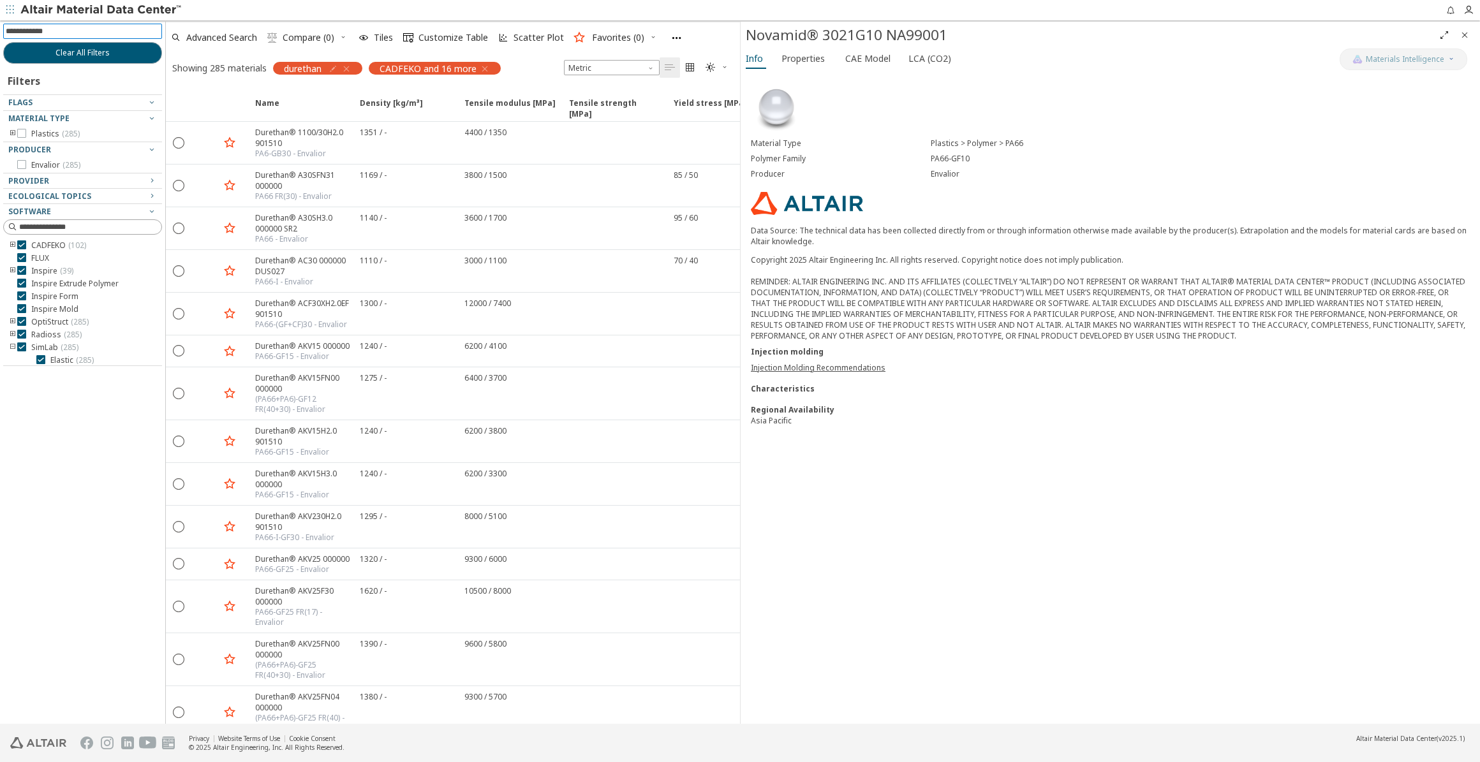
click at [92, 33] on input at bounding box center [84, 31] width 156 height 14
type input "***"
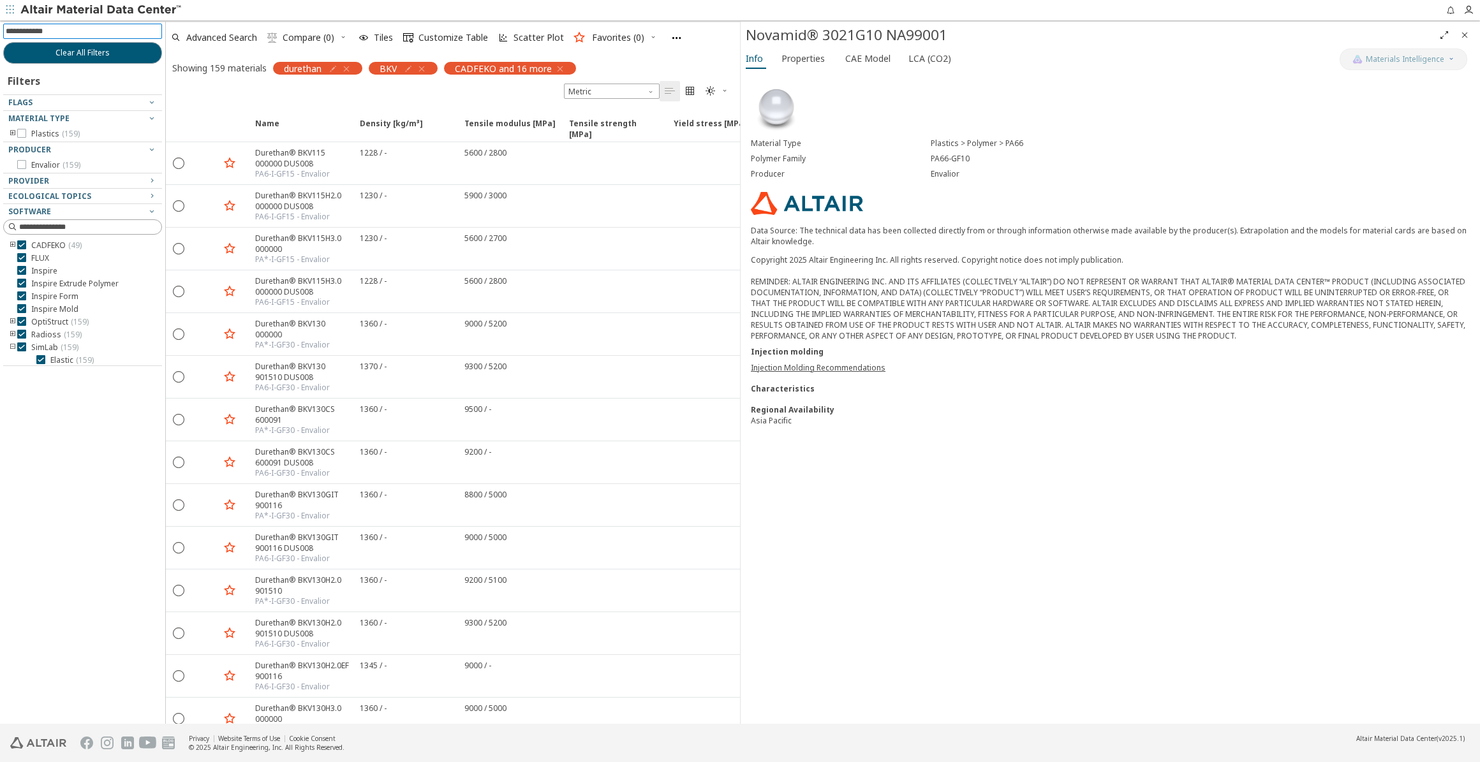
click at [56, 32] on input at bounding box center [84, 31] width 156 height 14
type input "**"
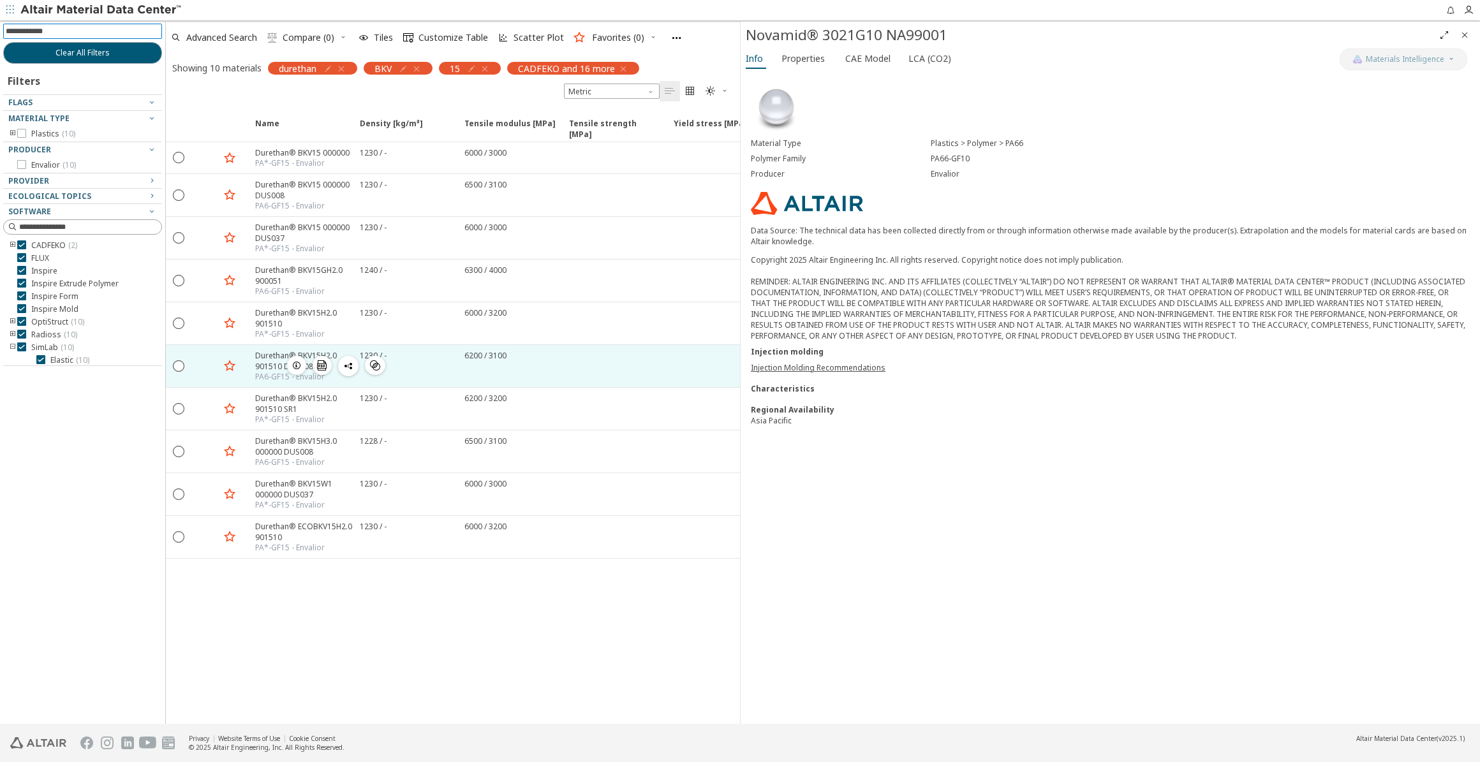
click at [272, 360] on div "Durethan® BKV15H2.0 901510 DUS008" at bounding box center [303, 361] width 97 height 22
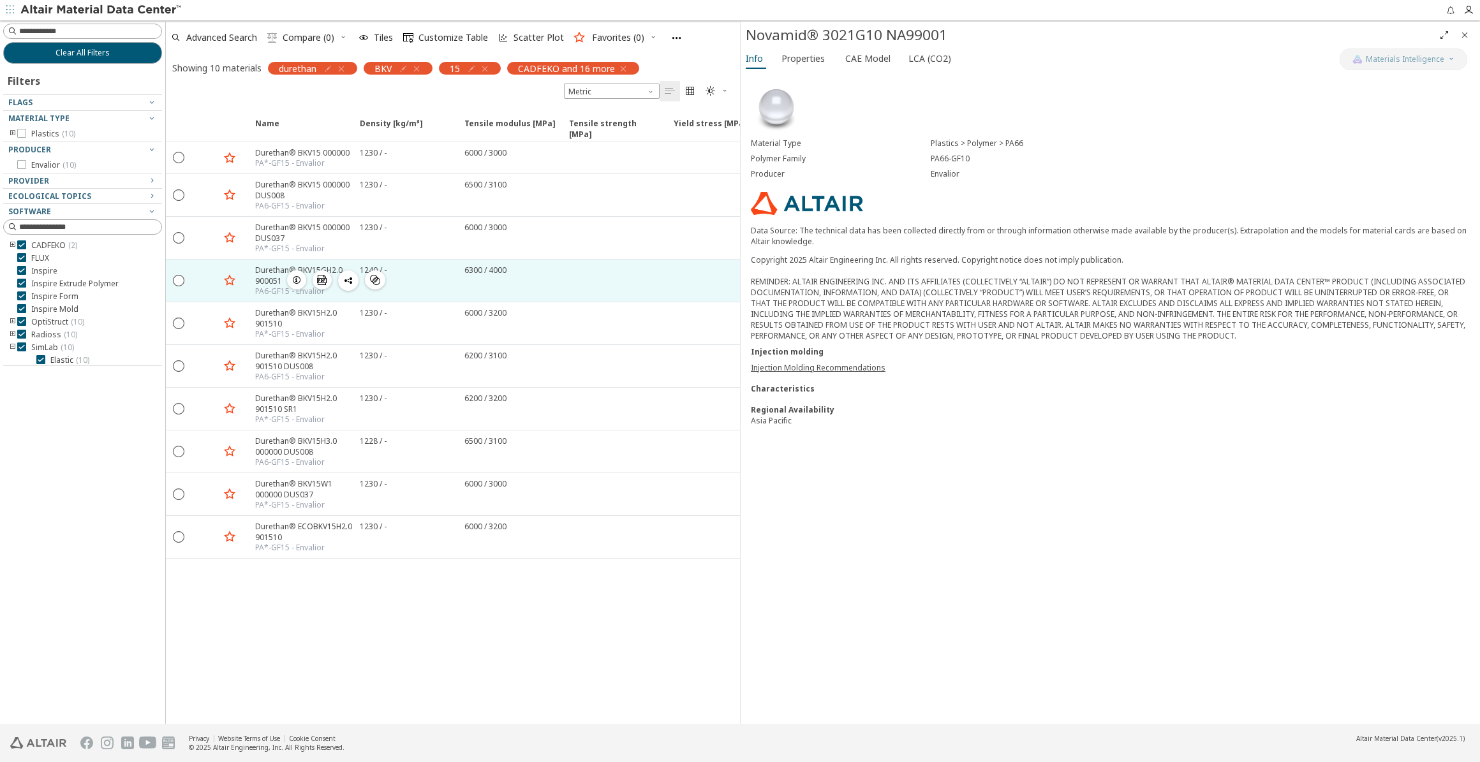
click at [269, 286] on div "PA6-GF15 - Envalior" at bounding box center [303, 291] width 97 height 10
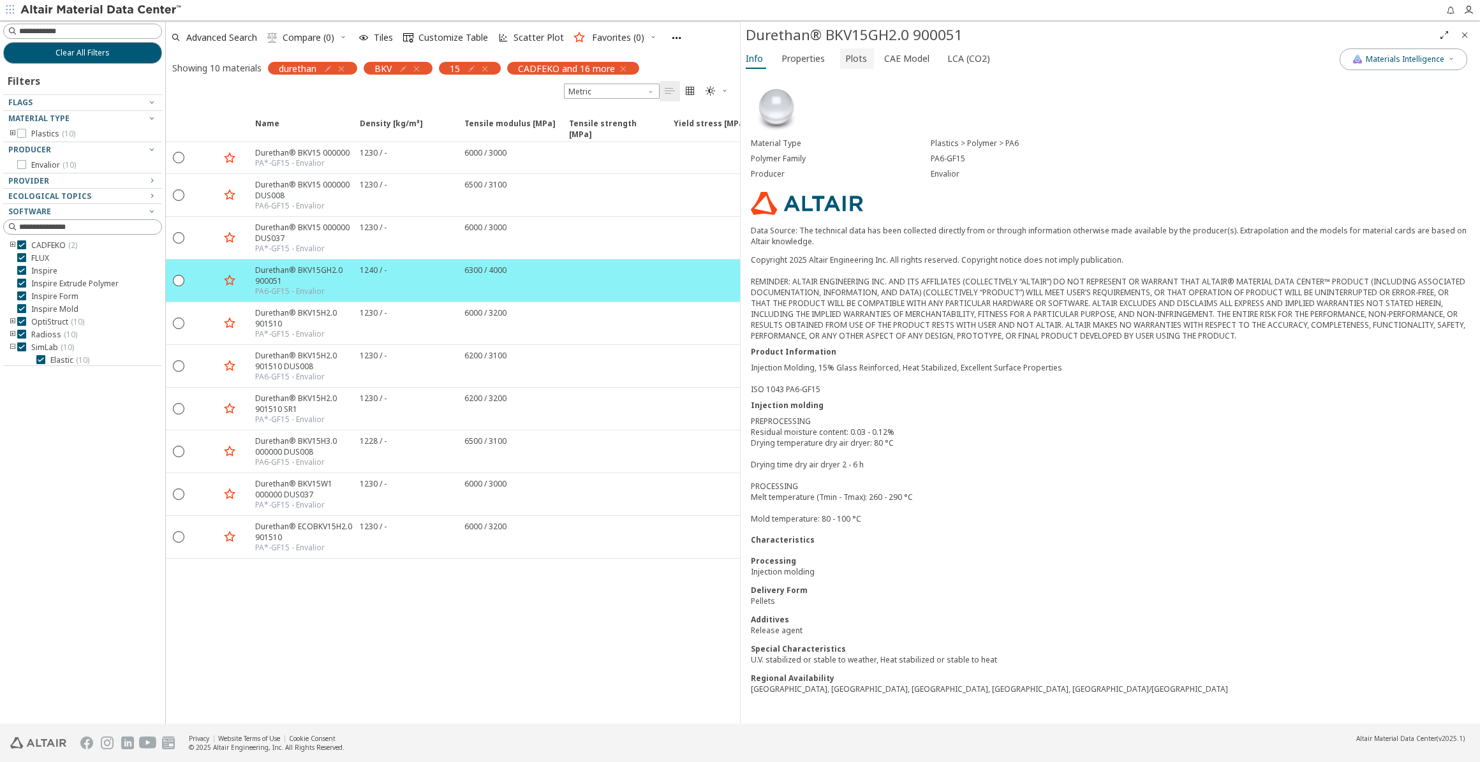
click at [845, 61] on span "Plots" at bounding box center [856, 58] width 22 height 20
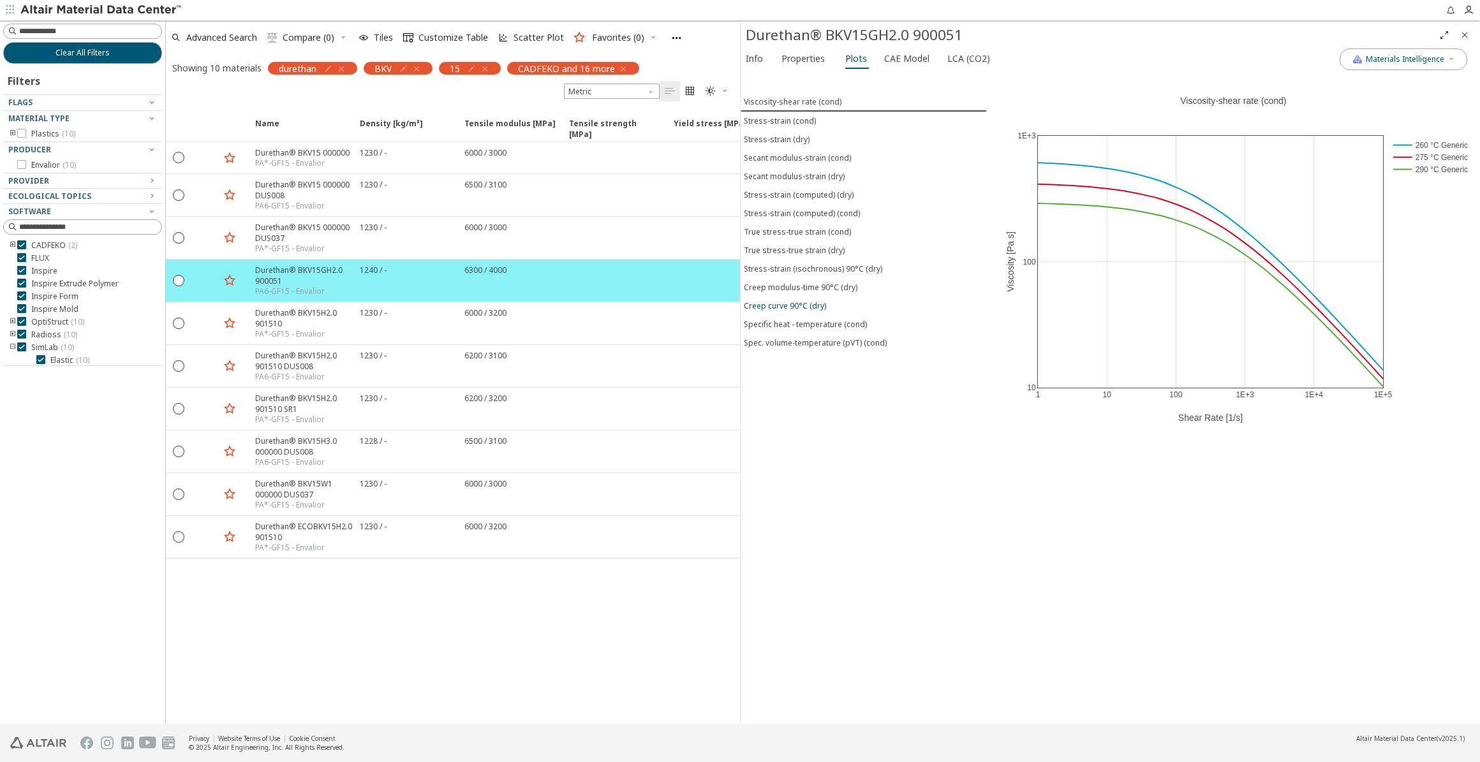
click at [794, 302] on div "Creep curve 90°C (dry)" at bounding box center [785, 305] width 82 height 11
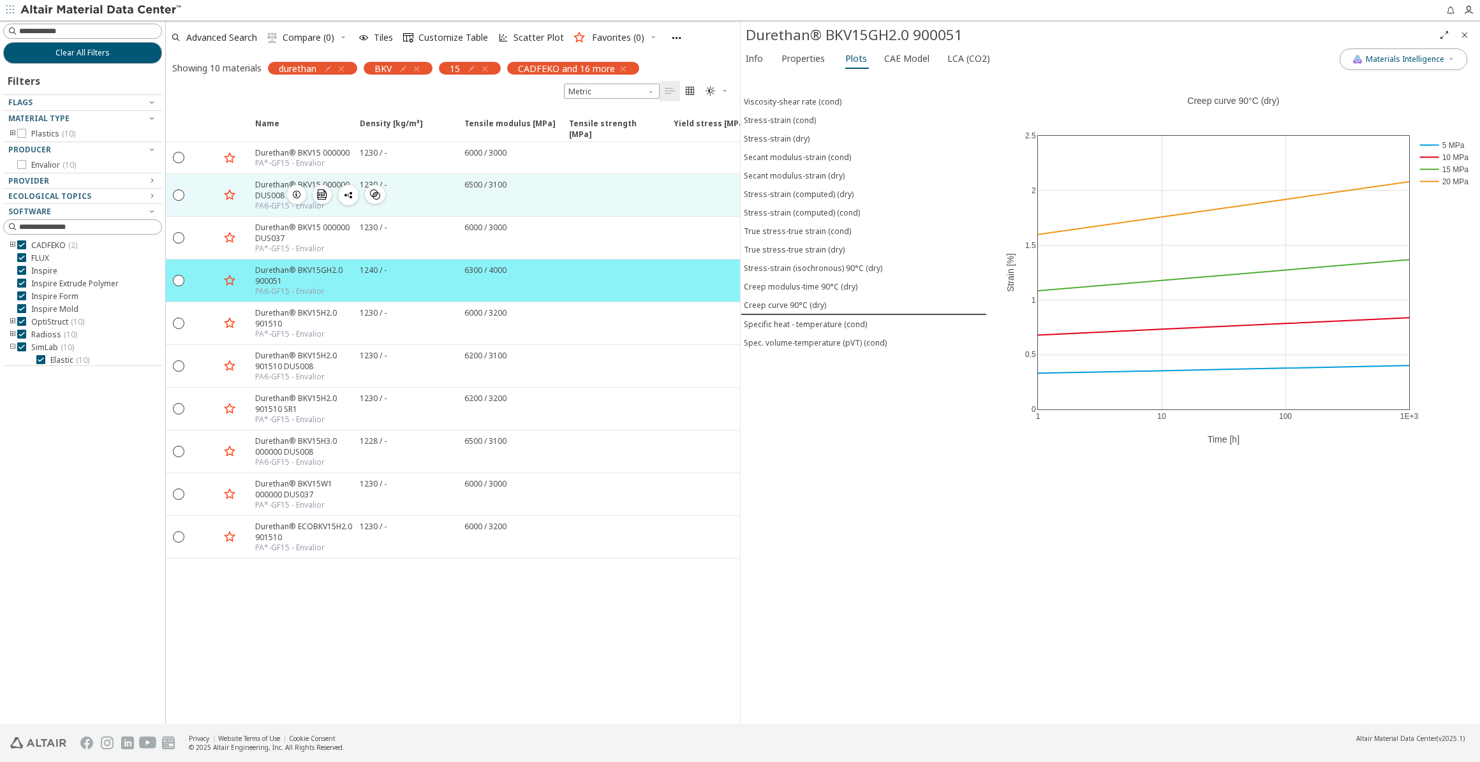
click at [265, 191] on div "Durethan® BKV15 000000 DUS008" at bounding box center [303, 190] width 97 height 22
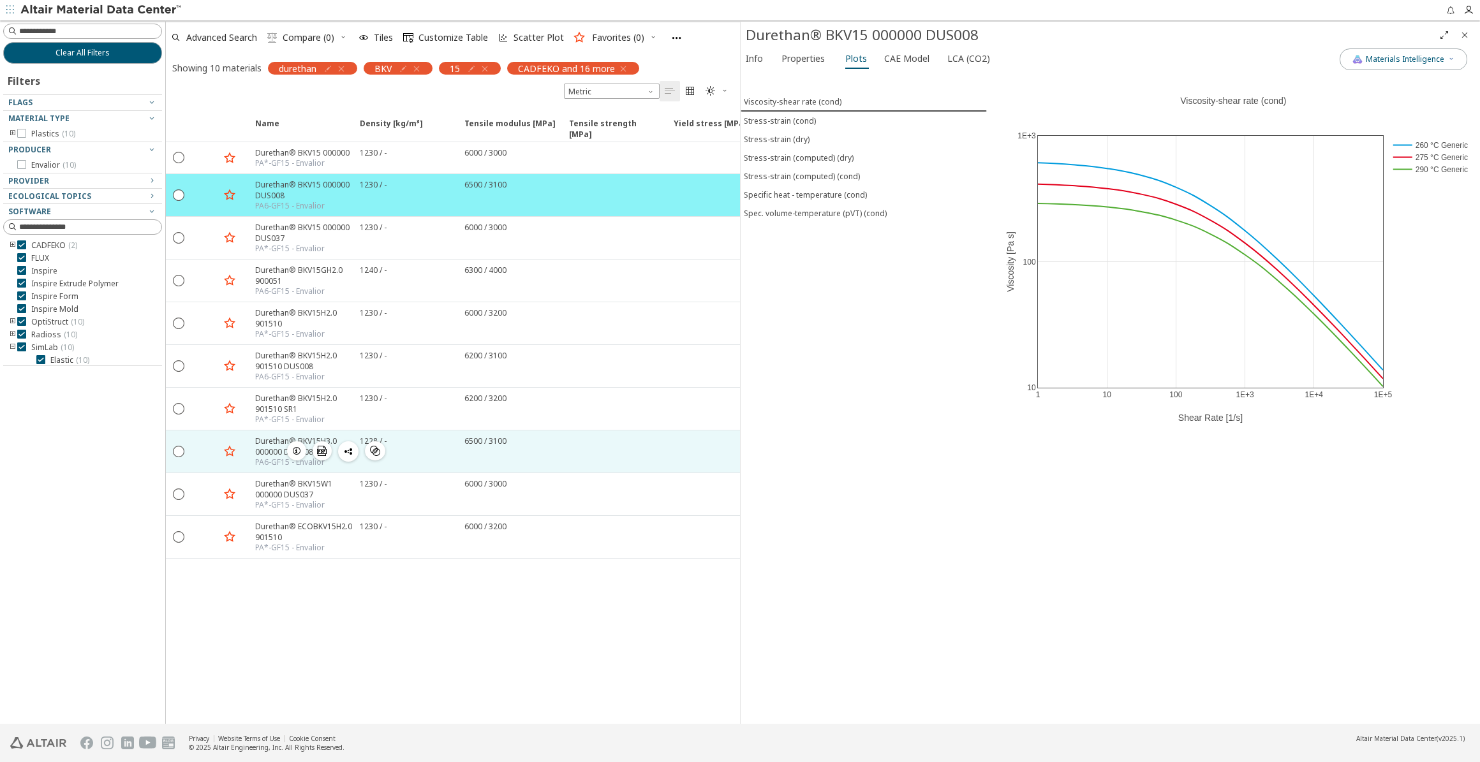
click at [263, 443] on div "Durethan® BKV15H3.0 000000 DUS008" at bounding box center [303, 447] width 97 height 22
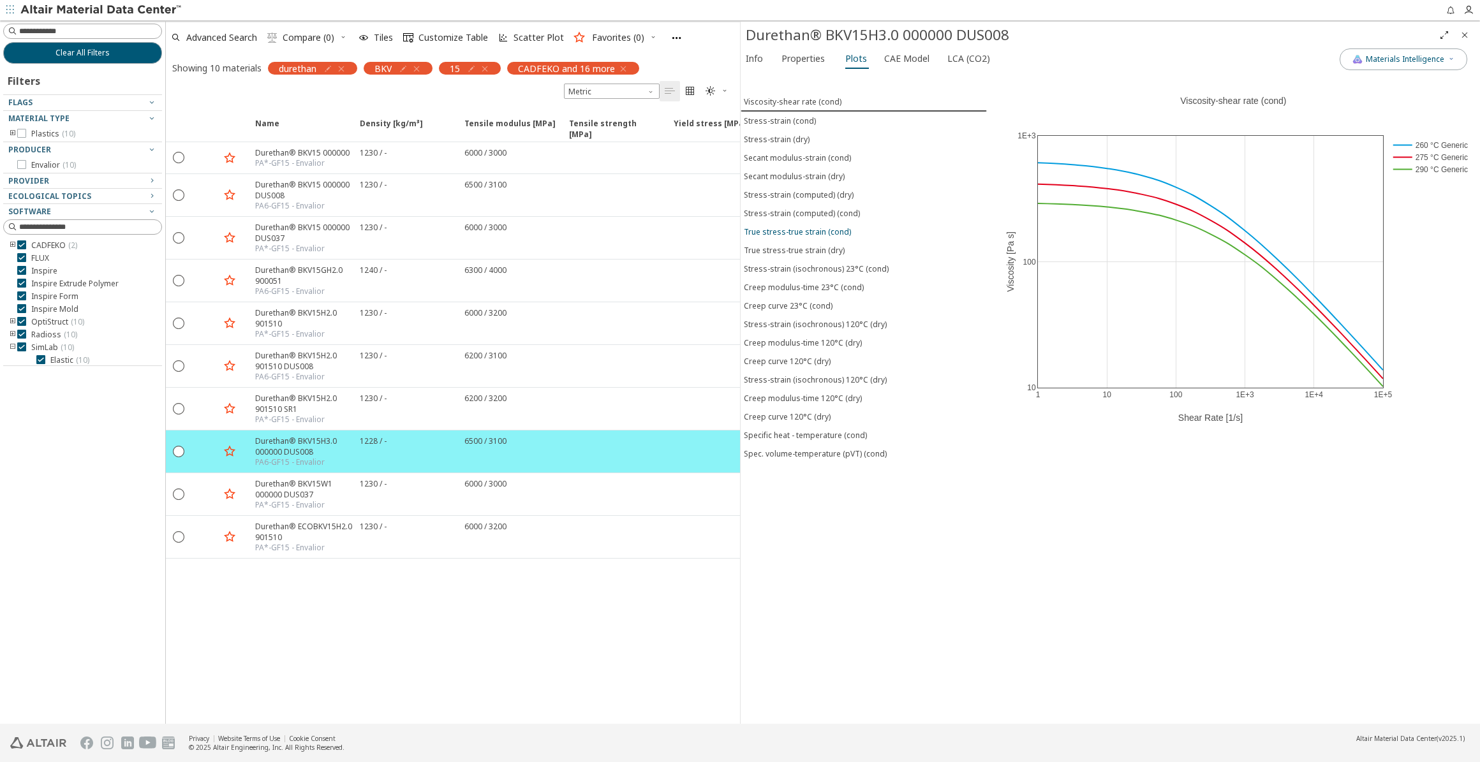
click at [790, 230] on div "True stress-true strain (cond)" at bounding box center [797, 231] width 107 height 11
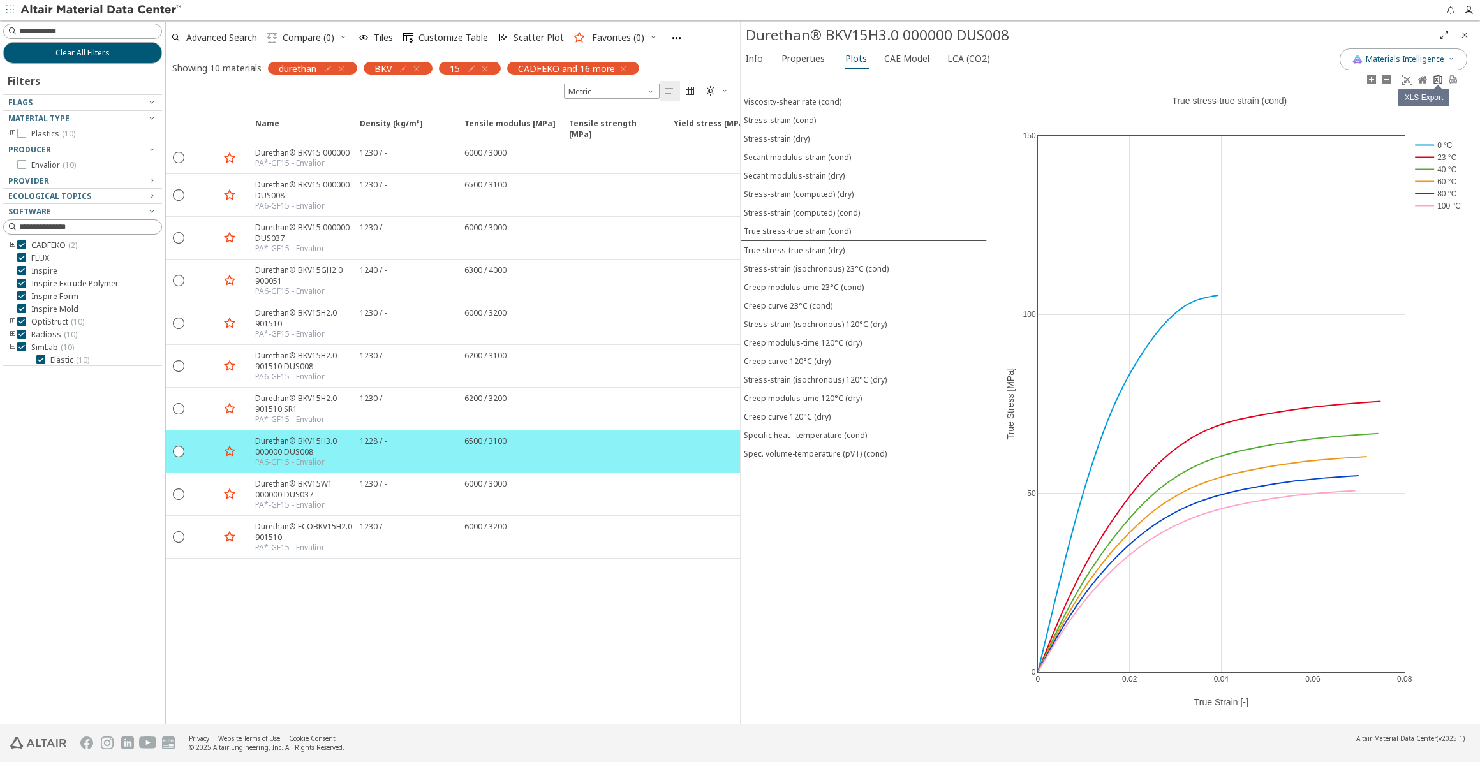
click at [1437, 80] on icon at bounding box center [1438, 80] width 8 height 10
click at [819, 249] on div "True stress-true strain (dry)" at bounding box center [794, 250] width 101 height 11
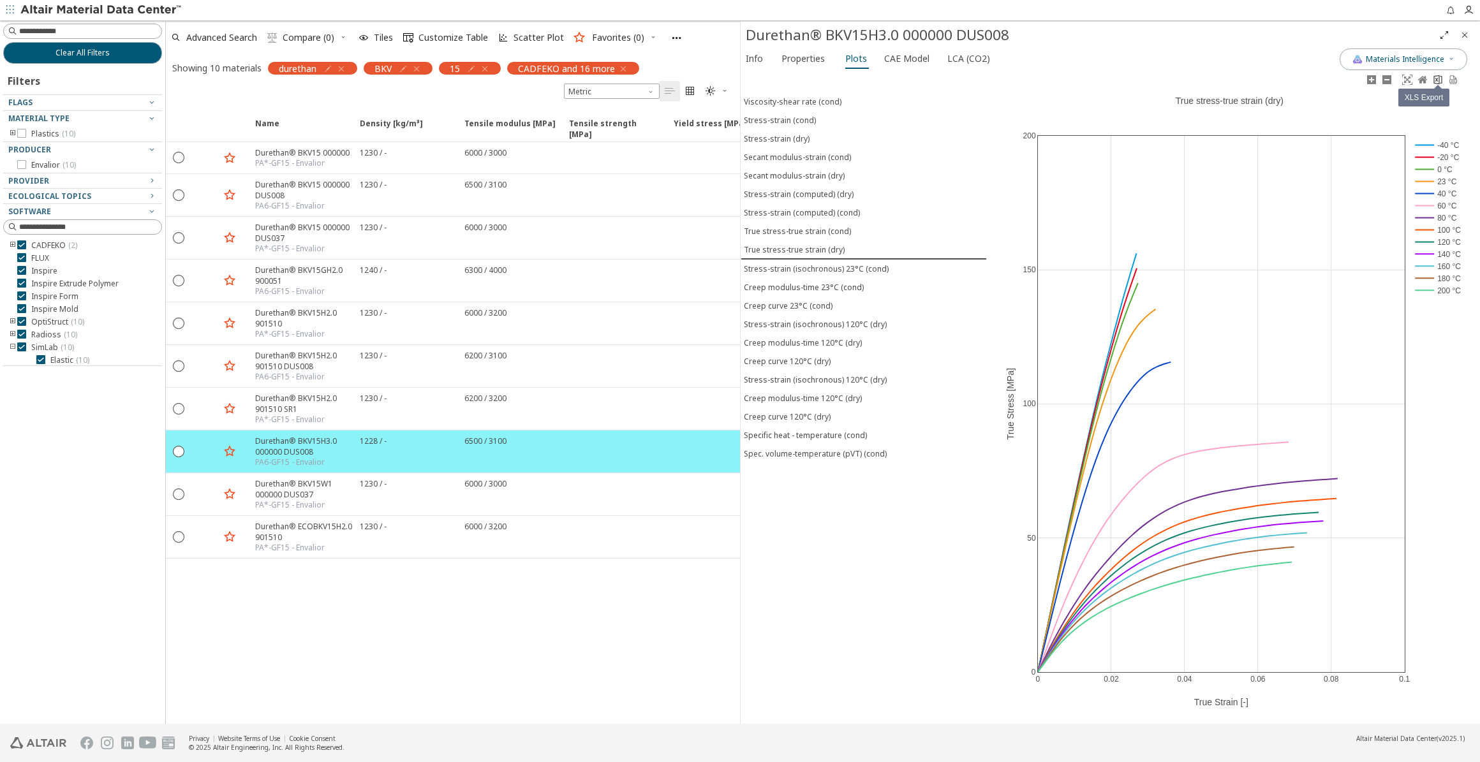
click at [1435, 78] on icon at bounding box center [1438, 80] width 10 height 10
click at [806, 300] on div "Creep curve 23°C (cond)" at bounding box center [788, 305] width 89 height 11
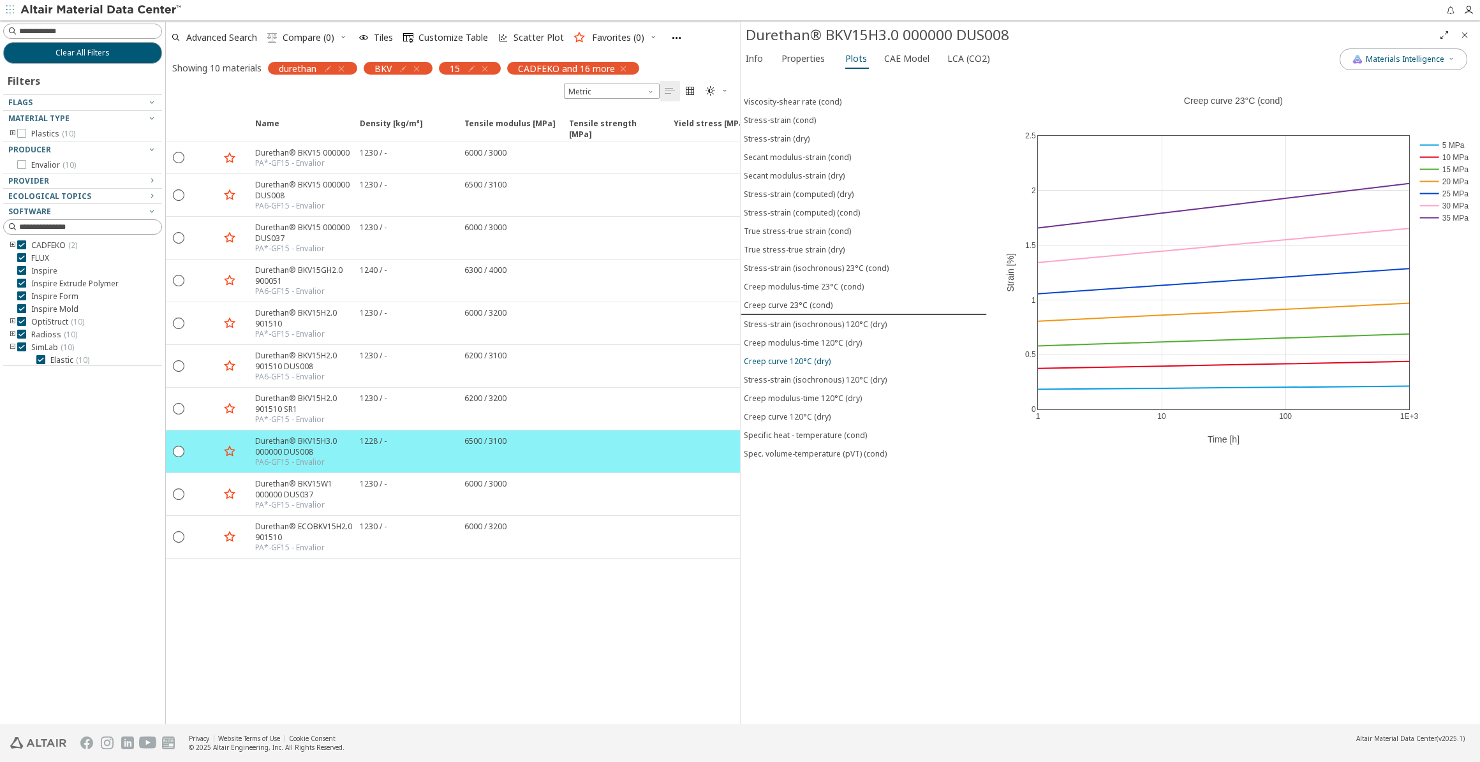
click at [808, 356] on div "Creep curve 120°C (dry)" at bounding box center [787, 361] width 87 height 11
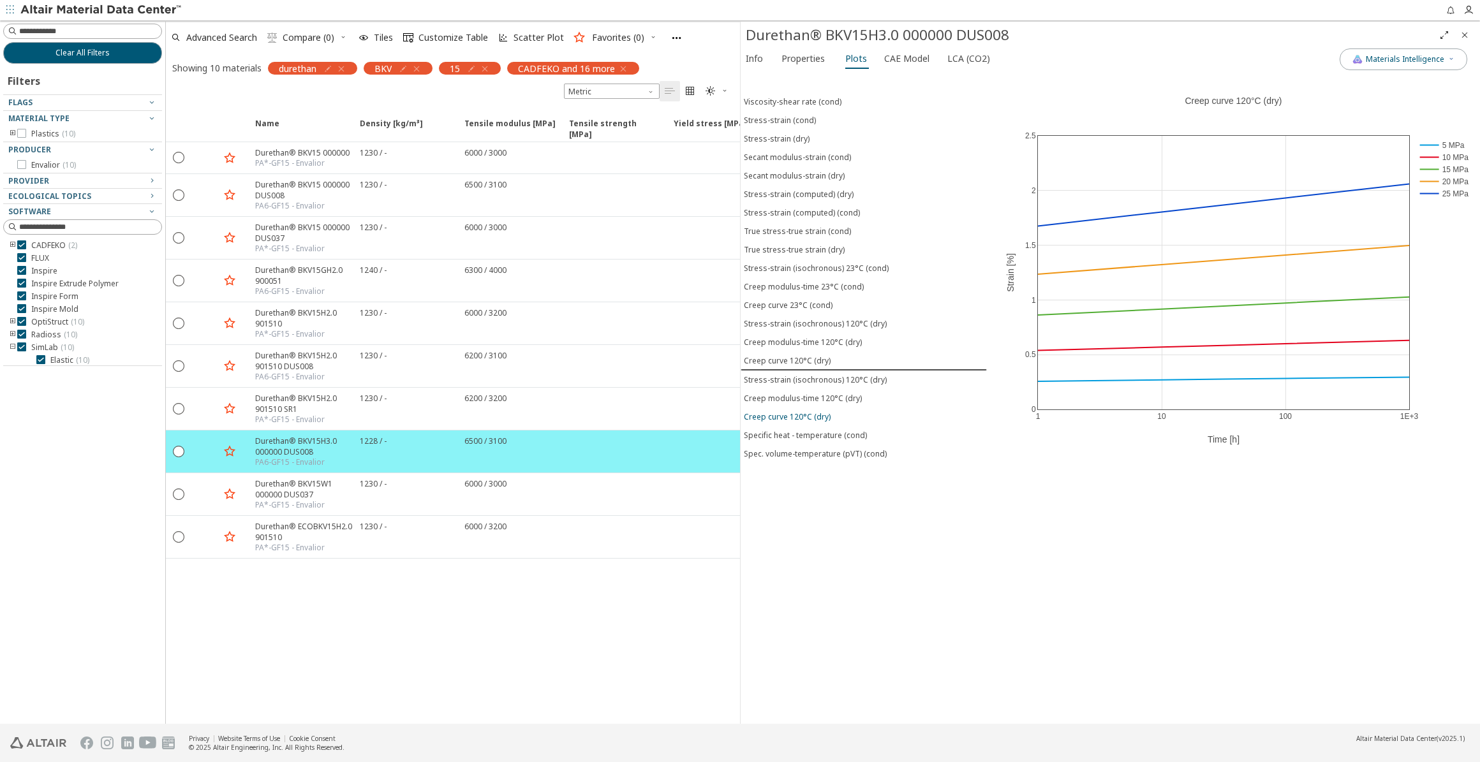
click at [799, 411] on div "Creep curve 120°C (dry)" at bounding box center [787, 416] width 87 height 11
click at [803, 355] on div "Creep curve 120°C (dry)" at bounding box center [787, 360] width 87 height 11
click at [803, 300] on div "Creep curve 23°C (cond)" at bounding box center [788, 305] width 89 height 11
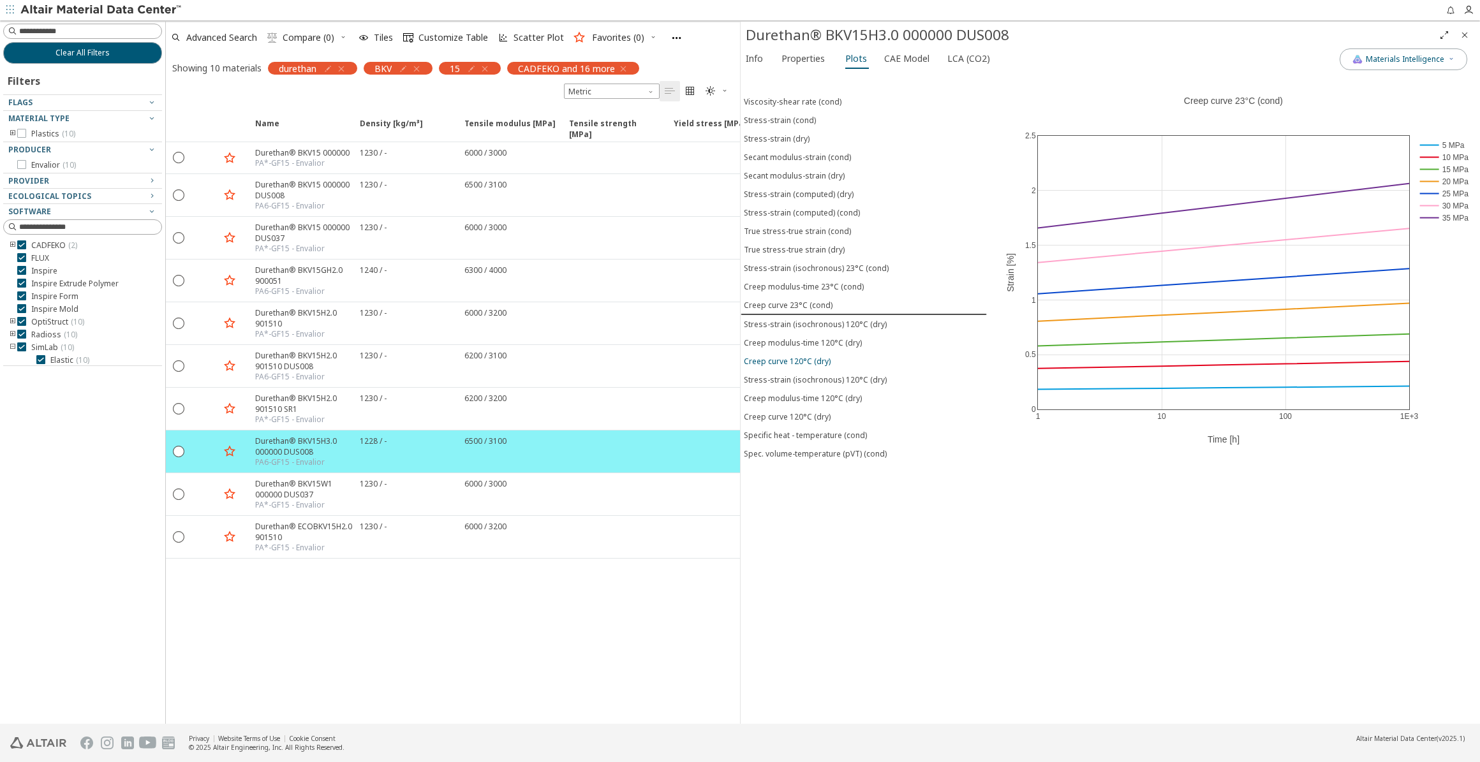
click at [804, 356] on div "Creep curve 120°C (dry)" at bounding box center [787, 361] width 87 height 11
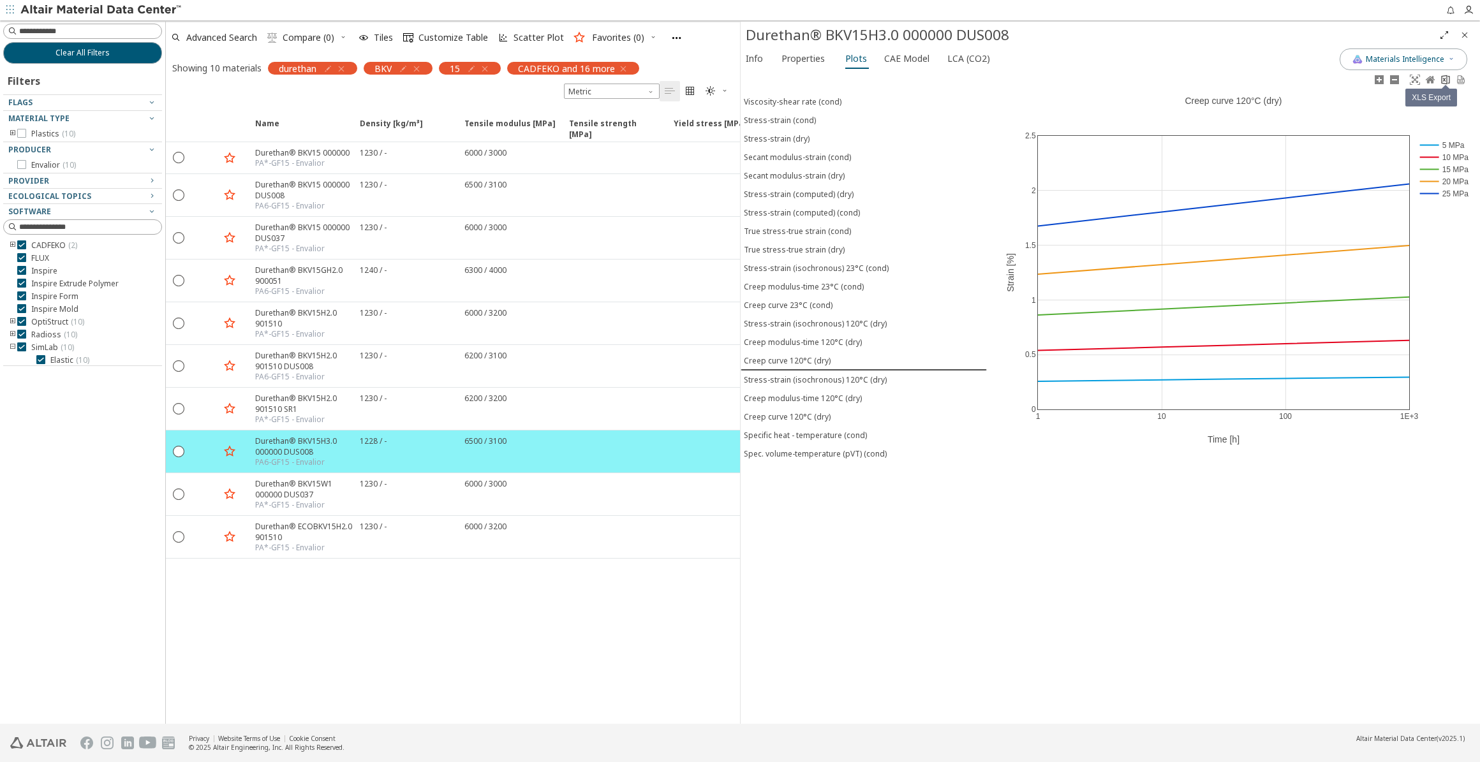
click at [1446, 82] on icon at bounding box center [1445, 80] width 10 height 10
click at [752, 63] on span "Info" at bounding box center [754, 58] width 17 height 20
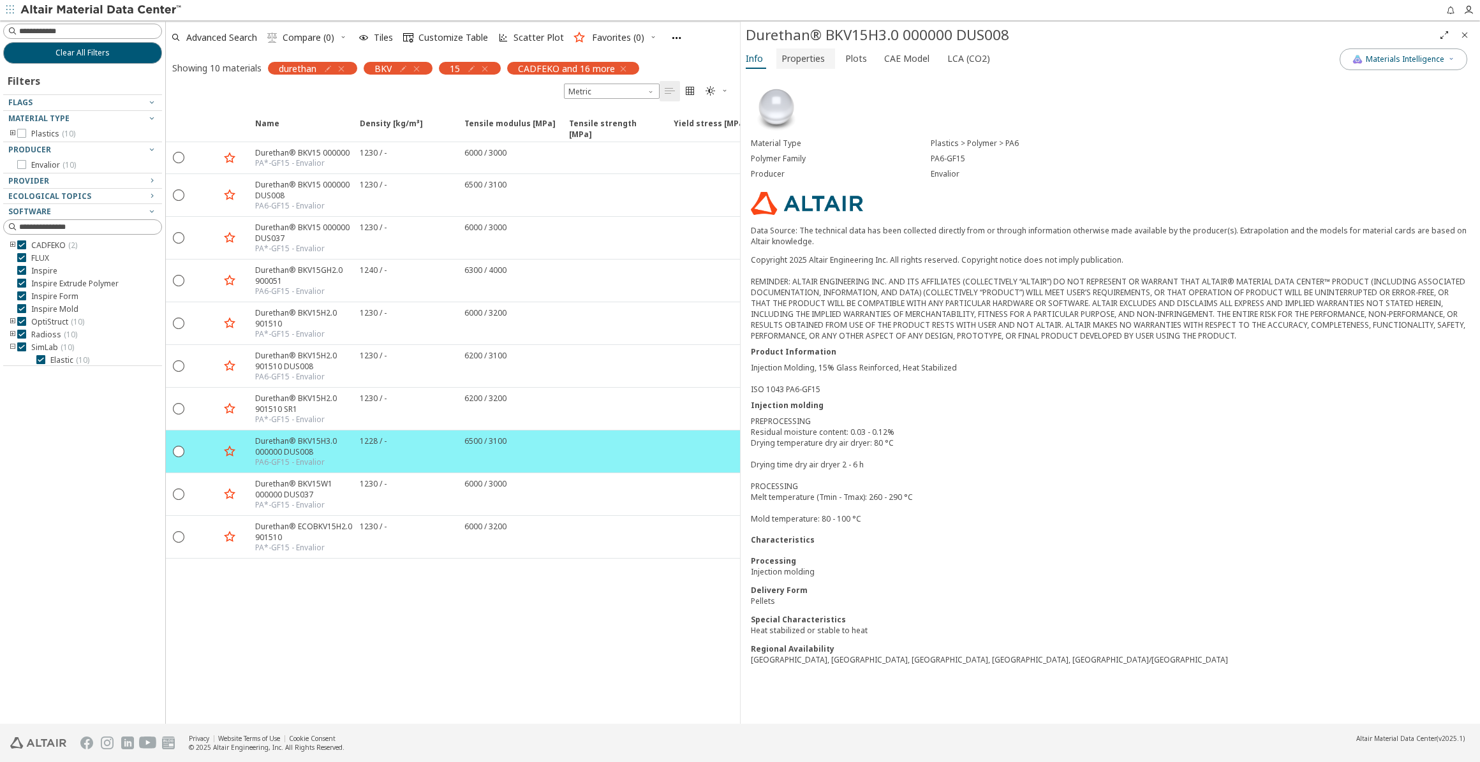
click at [787, 62] on span "Properties" at bounding box center [802, 58] width 43 height 20
